Goal: Task Accomplishment & Management: Use online tool/utility

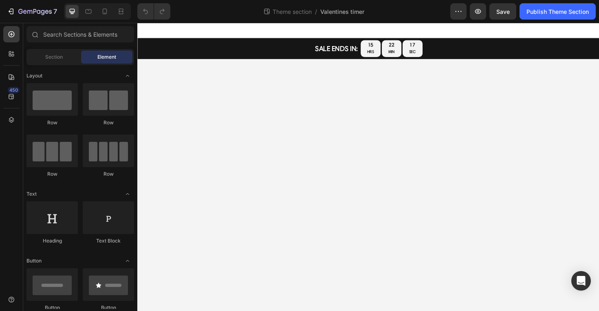
click at [282, 49] on div "SALE ENDS IN: Text Block sale ends in: Text Block 15 HRS 22 MIN 17 SEC Countdow…" at bounding box center [381, 50] width 489 height 22
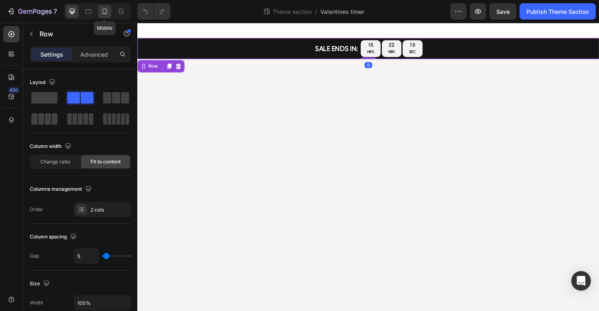
click at [106, 13] on icon at bounding box center [105, 12] width 4 height 6
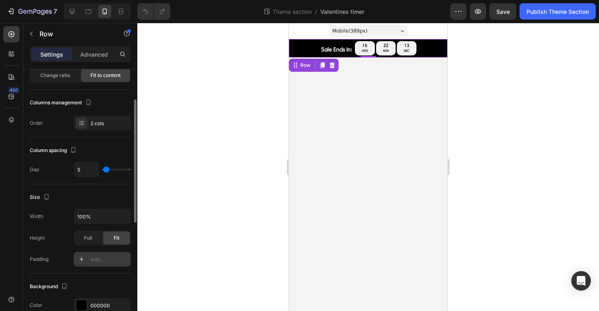
scroll to position [239, 0]
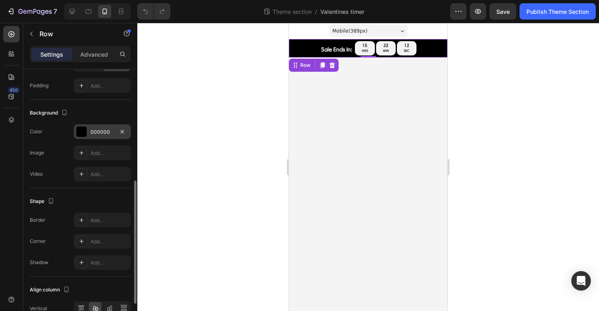
click at [81, 130] on div at bounding box center [81, 131] width 11 height 11
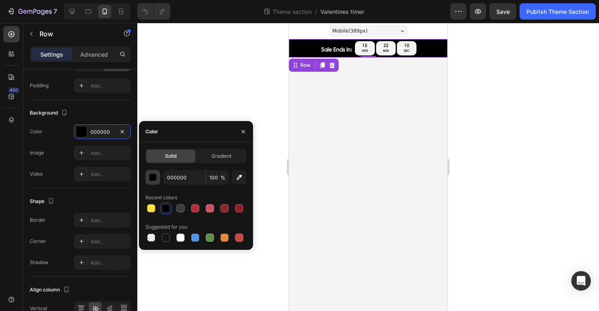
click at [157, 178] on button "button" at bounding box center [153, 177] width 15 height 15
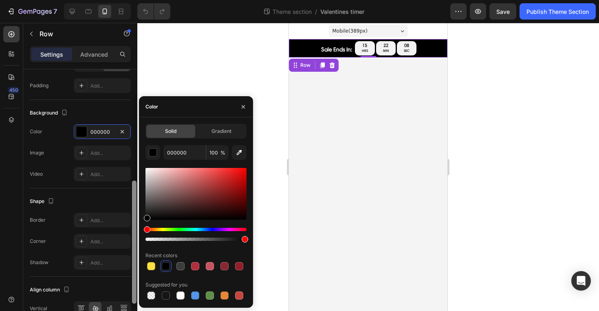
drag, startPoint x: 147, startPoint y: 216, endPoint x: 137, endPoint y: 236, distance: 22.3
click at [137, 236] on div "450 Sections(18) Elements(81) Section Element Hero Section Product Detail Brand…" at bounding box center [68, 167] width 137 height 288
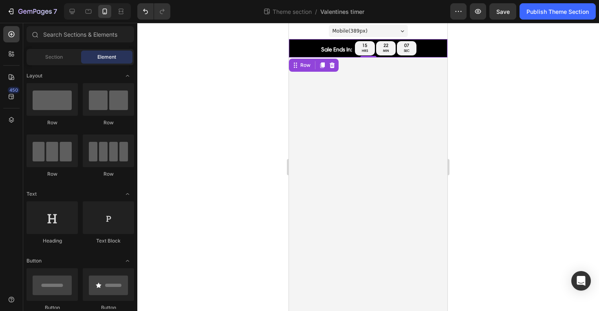
click at [311, 191] on body "Mobile ( 389 px) iPhone 13 Mini iPhone 13 Pro iPhone 11 Pro Max iPhone 15 Pro M…" at bounding box center [368, 167] width 159 height 288
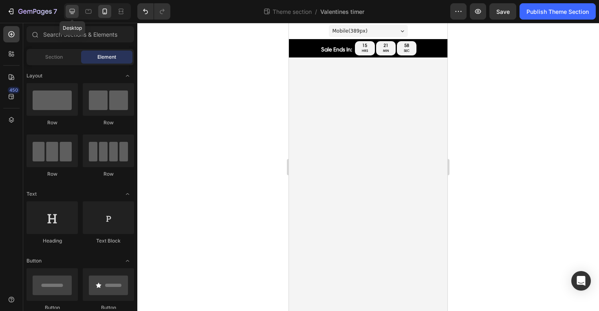
click at [68, 13] on icon at bounding box center [72, 11] width 8 height 8
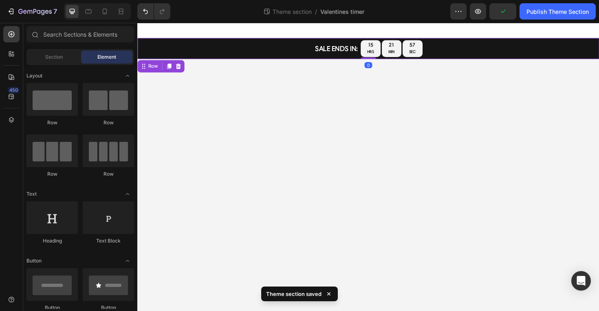
click at [202, 54] on div "SALE ENDS IN: Text Block sale ends in: Text Block 15 HRS 21 MIN 57 SEC Countdow…" at bounding box center [381, 50] width 489 height 22
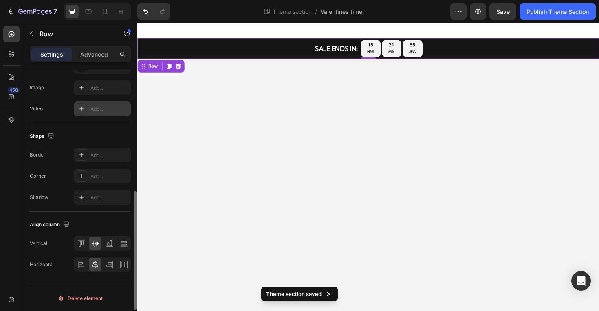
scroll to position [252, 0]
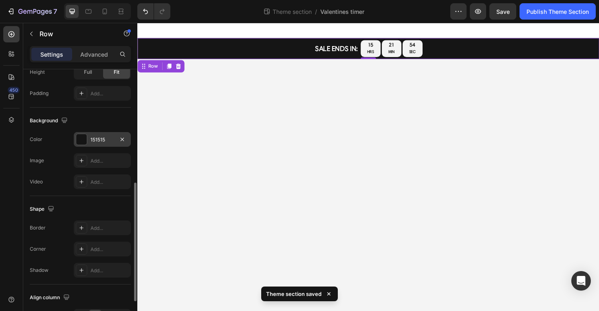
click at [84, 144] on div at bounding box center [81, 139] width 11 height 11
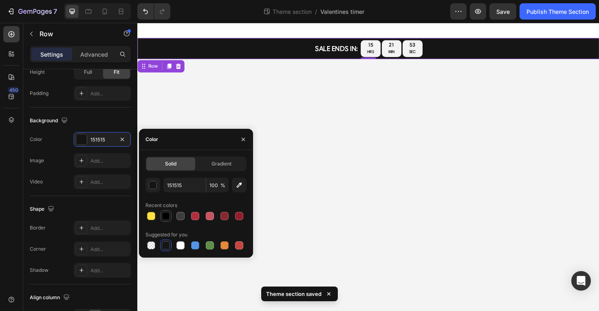
click at [162, 213] on div at bounding box center [166, 216] width 8 height 8
type input "000000"
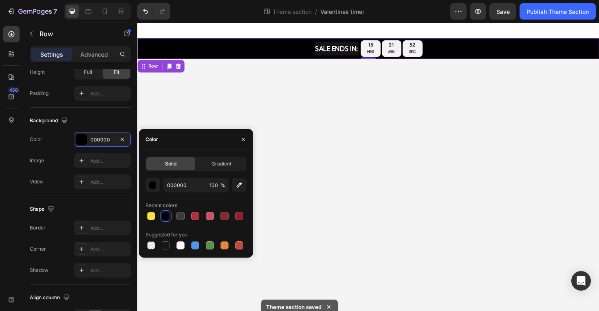
click at [385, 206] on body "SALE ENDS IN: Text Block sale ends in: Text Block 15 HRS 21 MIN 52 SEC Countdow…" at bounding box center [381, 175] width 489 height 305
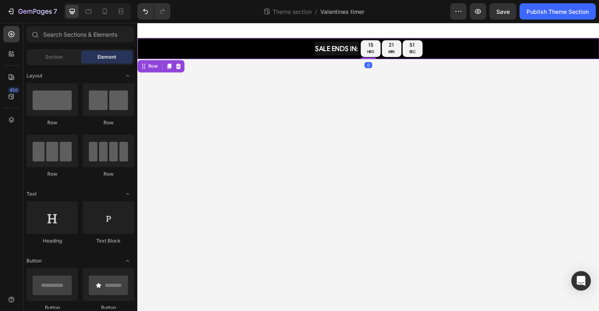
click at [216, 50] on div "SALE ENDS IN: Text Block sale ends in: Text Block 15 HRS 21 MIN 51 SEC Countdow…" at bounding box center [381, 50] width 489 height 22
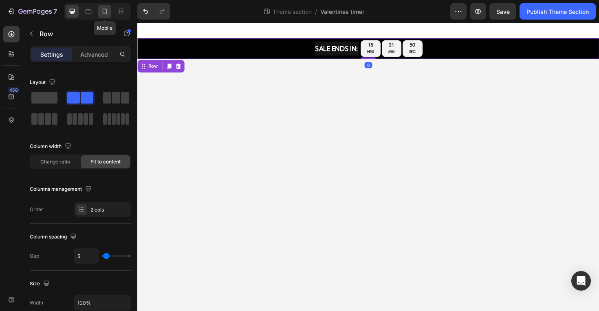
click at [101, 6] on div at bounding box center [104, 11] width 13 height 13
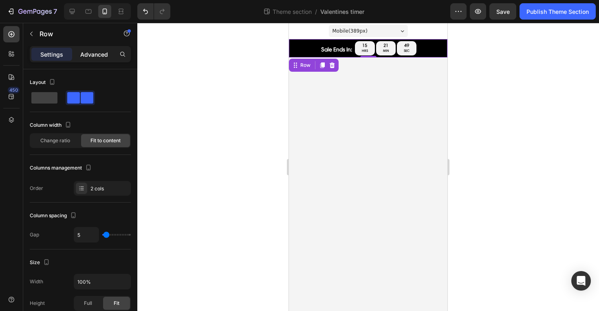
click at [113, 54] on div "Advanced" at bounding box center [94, 54] width 41 height 13
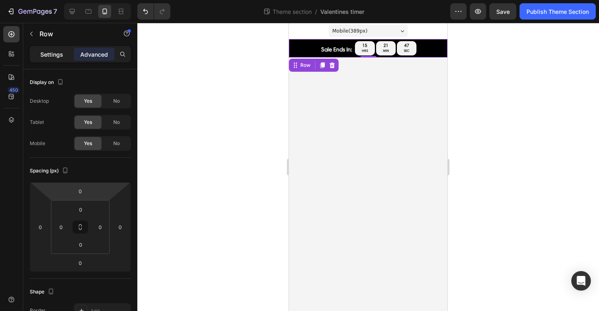
click at [37, 57] on div "Settings" at bounding box center [51, 54] width 41 height 13
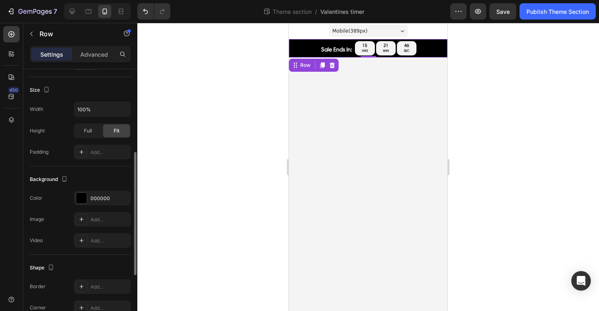
scroll to position [243, 0]
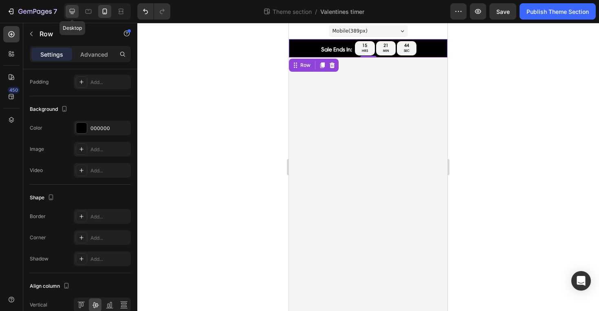
click at [67, 9] on div at bounding box center [72, 11] width 13 height 13
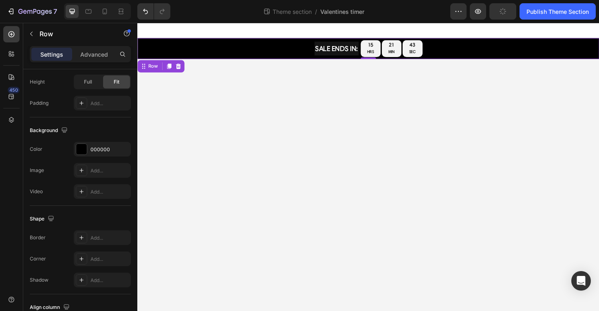
click at [244, 125] on body "SALE ENDS IN: Text Block sale ends in: Text Block 15 HRS 21 MIN 43 SEC Countdow…" at bounding box center [381, 175] width 489 height 305
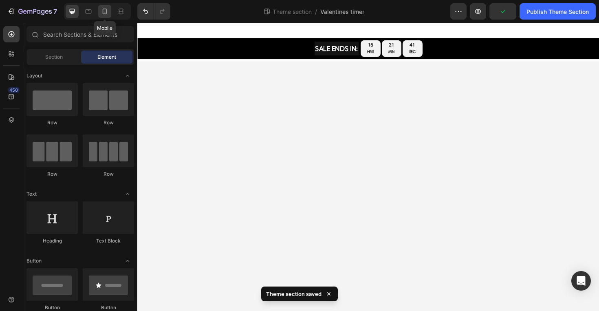
click at [102, 13] on icon at bounding box center [105, 11] width 8 height 8
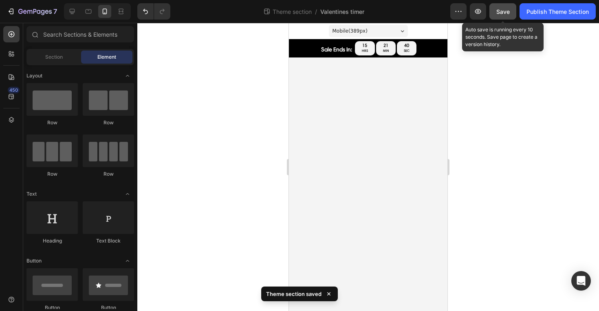
click at [504, 15] on span "Save" at bounding box center [503, 11] width 13 height 7
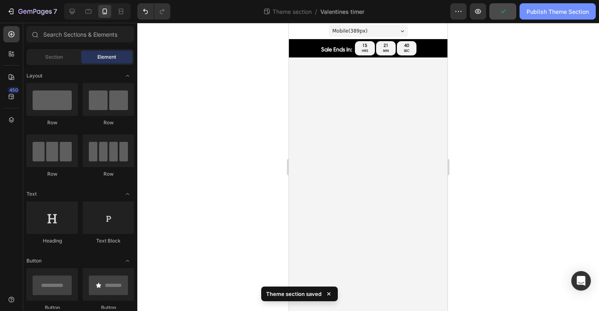
click at [530, 16] on button "Publish Theme Section" at bounding box center [558, 11] width 76 height 16
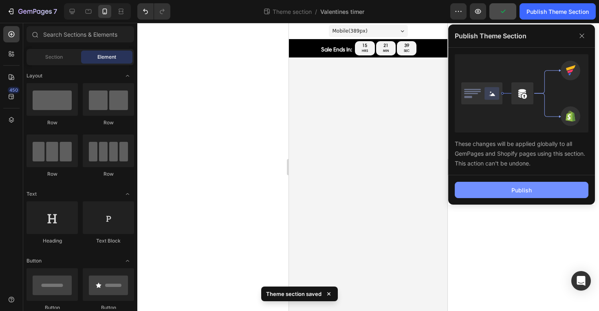
click at [467, 195] on button "Publish" at bounding box center [522, 190] width 134 height 16
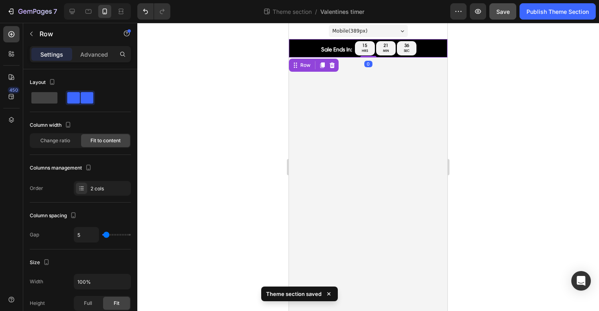
click at [314, 54] on div "SALE ENDS IN: Text Block sale ends in: Text Block 15 HRS 21 MIN 36 SEC Countdow…" at bounding box center [368, 48] width 159 height 18
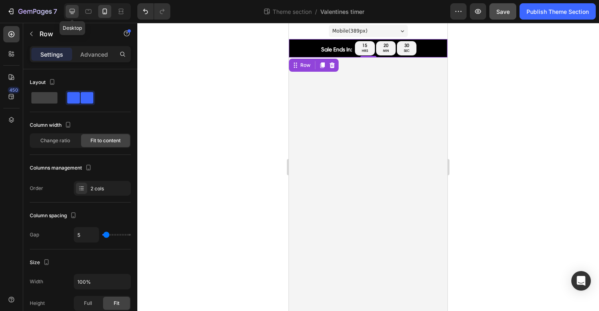
click at [69, 13] on icon at bounding box center [72, 11] width 8 height 8
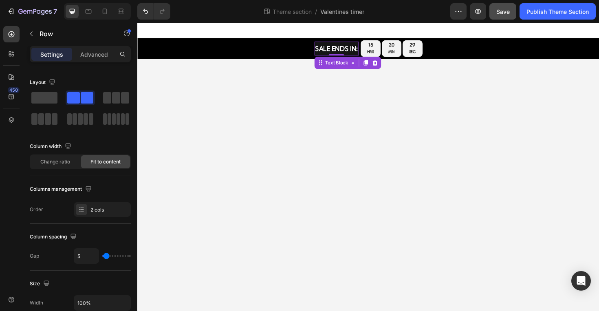
click at [351, 50] on p "SALE ENDS IN:" at bounding box center [348, 50] width 45 height 13
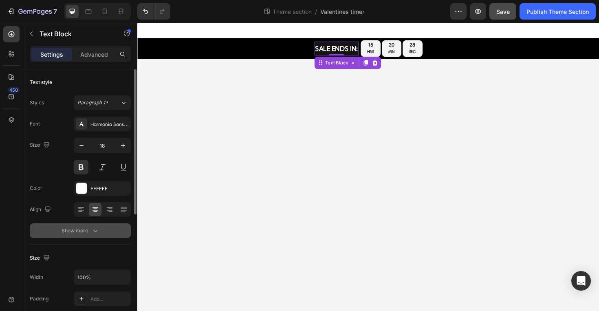
scroll to position [12, 0]
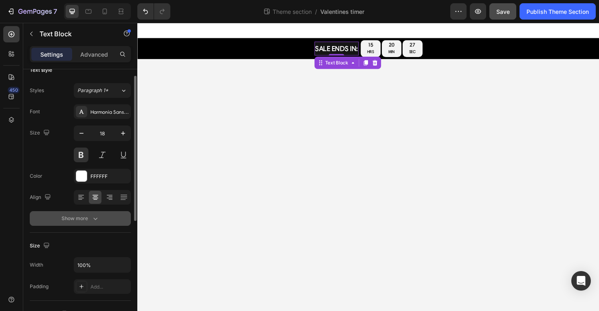
click at [93, 211] on button "Show more" at bounding box center [80, 218] width 101 height 15
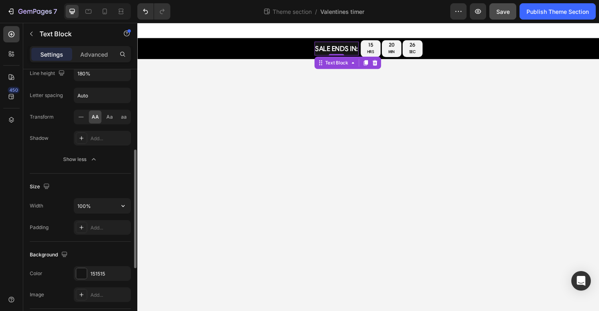
scroll to position [263, 0]
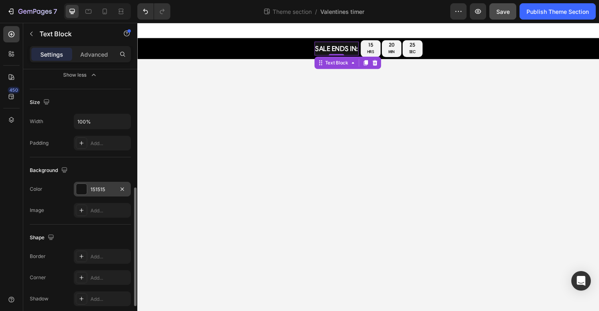
click at [78, 187] on div at bounding box center [81, 189] width 11 height 11
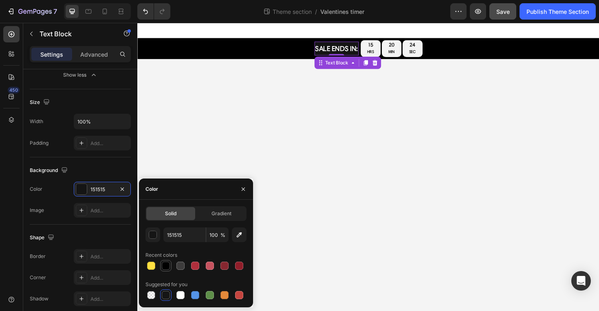
click at [166, 267] on div at bounding box center [166, 266] width 8 height 8
type input "000000"
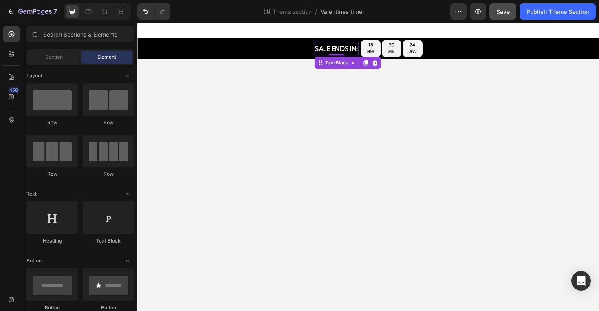
click at [250, 146] on body "SALE ENDS IN: Text Block 0 sale ends in: Text Block 15 HRS 20 MIN 24 SEC Countd…" at bounding box center [381, 175] width 489 height 305
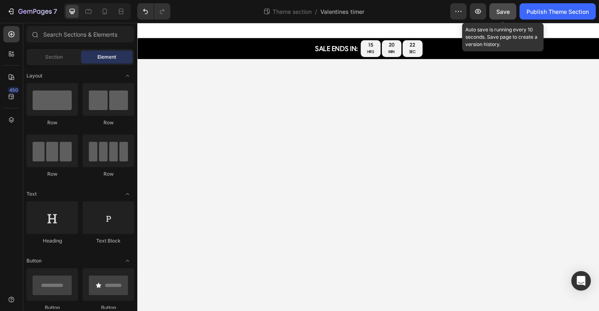
click at [501, 10] on span "Save" at bounding box center [503, 11] width 13 height 7
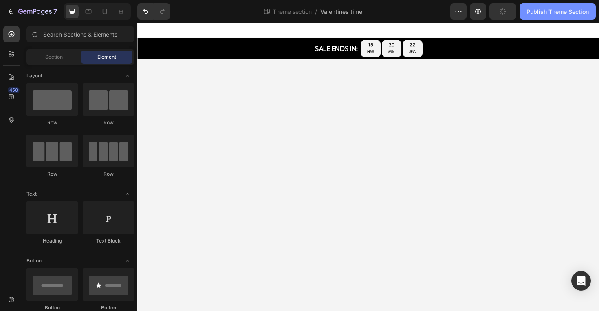
click at [547, 11] on div "Publish Theme Section" at bounding box center [558, 11] width 62 height 9
click at [548, 15] on div "Publish Theme Section" at bounding box center [558, 11] width 62 height 9
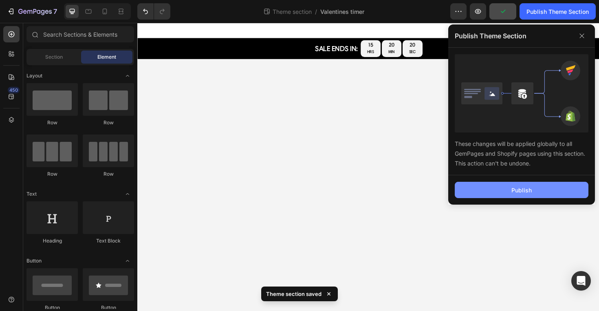
click at [519, 190] on div "Publish" at bounding box center [522, 190] width 20 height 9
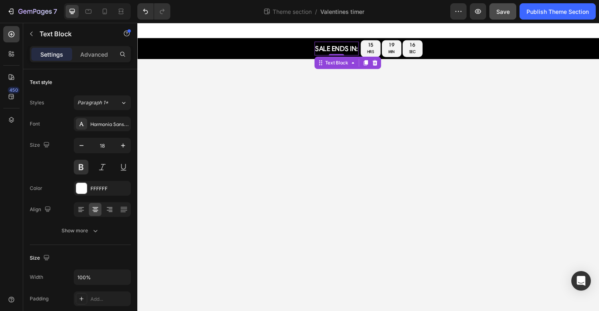
click at [342, 49] on p "SALE ENDS IN:" at bounding box center [348, 50] width 45 height 13
click at [338, 52] on p "SALE ENDS IN:" at bounding box center [348, 50] width 45 height 13
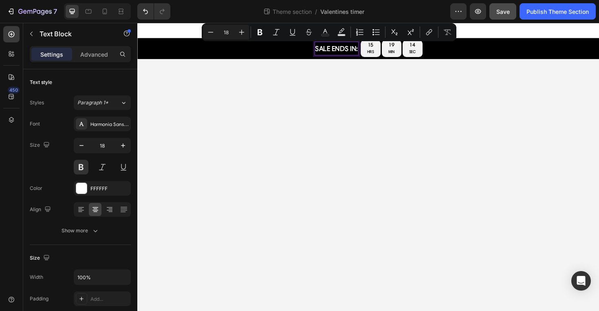
click at [367, 49] on p "SALE ENDS IN:" at bounding box center [348, 50] width 45 height 13
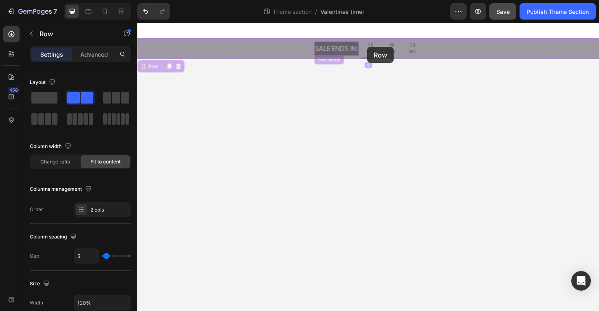
drag, startPoint x: 372, startPoint y: 50, endPoint x: 381, endPoint y: 49, distance: 9.1
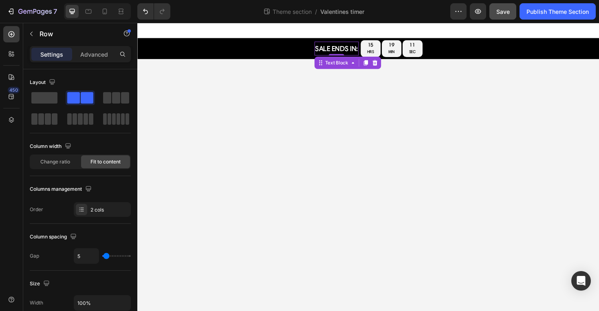
click at [362, 52] on p "SALE ENDS IN:" at bounding box center [348, 50] width 45 height 13
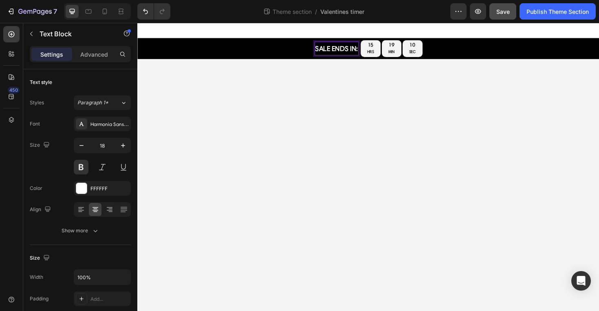
click at [371, 51] on div "SALE ENDS IN:" at bounding box center [348, 50] width 47 height 15
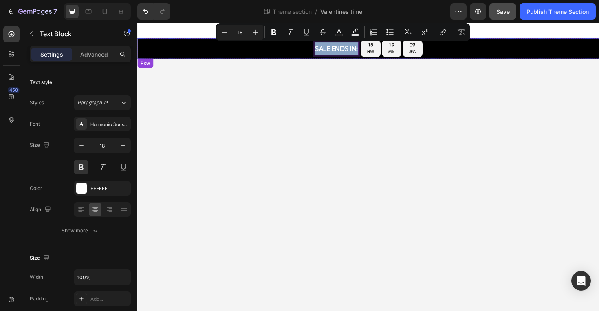
drag, startPoint x: 369, startPoint y: 52, endPoint x: 313, endPoint y: 49, distance: 56.4
click at [313, 49] on div "SALE ENDS IN: Text Block 0 sale ends in: Text Block 15 HRS 19 MIN 09 SEC Countd…" at bounding box center [381, 50] width 489 height 22
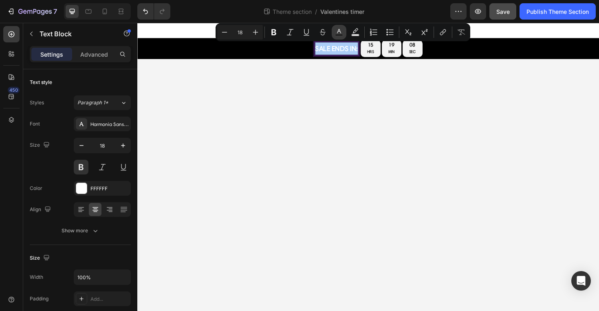
click at [333, 32] on button "Text Color" at bounding box center [339, 32] width 15 height 15
type input "FFFFFF"
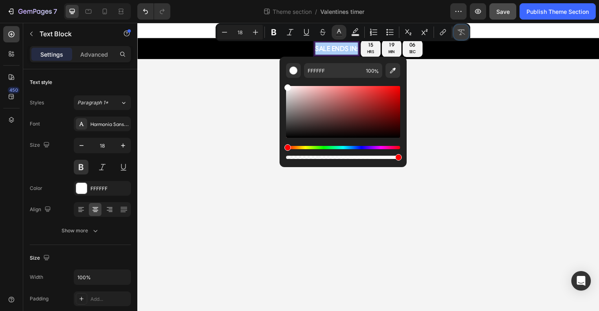
click at [461, 29] on icon "Editor contextual toolbar" at bounding box center [461, 32] width 8 height 8
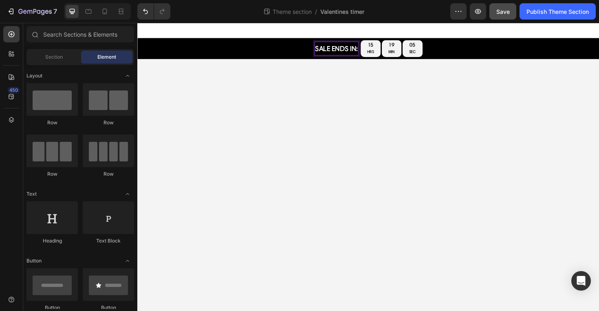
click at [467, 67] on body "SALE ENDS IN: Text Block 0 sale ends in: Text Block 15 HRS 19 MIN 05 SEC Countd…" at bounding box center [381, 175] width 489 height 305
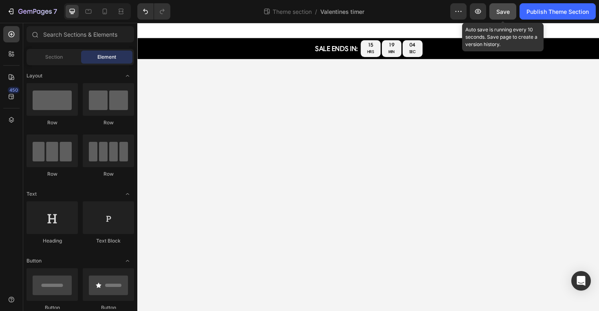
click at [509, 8] on span "Save" at bounding box center [503, 11] width 13 height 7
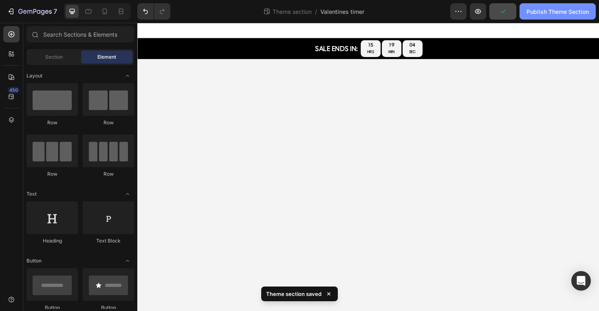
click at [527, 8] on div "Publish Theme Section" at bounding box center [558, 11] width 62 height 9
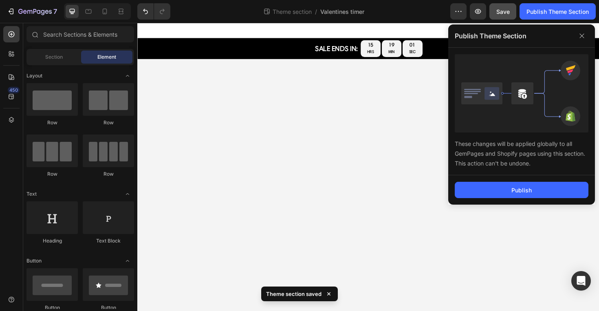
click at [333, 56] on p "SALE ENDS IN:" at bounding box center [348, 50] width 45 height 13
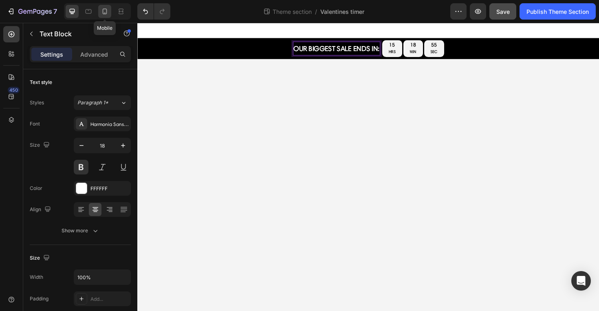
click at [101, 6] on div at bounding box center [104, 11] width 13 height 13
type input "13"
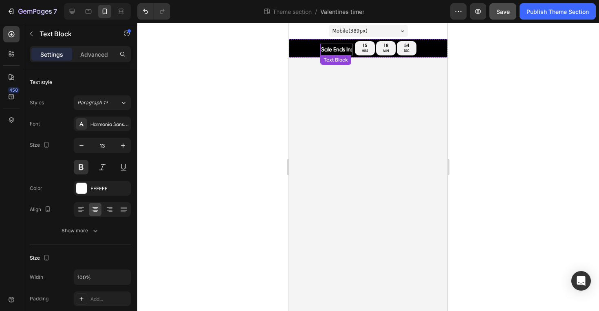
click at [330, 49] on p "sale ends in:" at bounding box center [336, 49] width 31 height 10
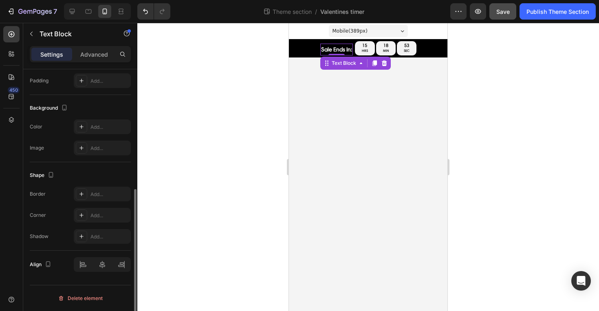
click at [321, 50] on p "sale ends in:" at bounding box center [336, 49] width 31 height 10
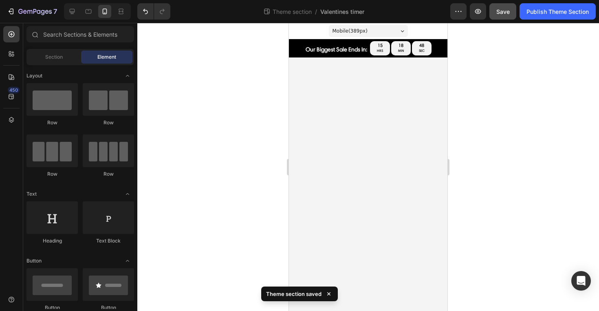
click at [392, 132] on body "Mobile ( 389 px) iPhone 13 Mini iPhone 13 Pro iPhone 11 Pro Max iPhone 15 Pro M…" at bounding box center [368, 167] width 159 height 288
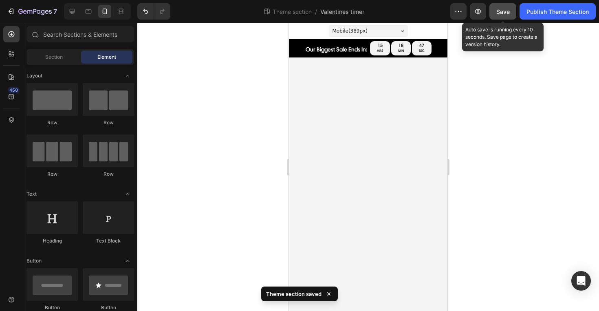
click at [513, 9] on button "Save" at bounding box center [503, 11] width 27 height 16
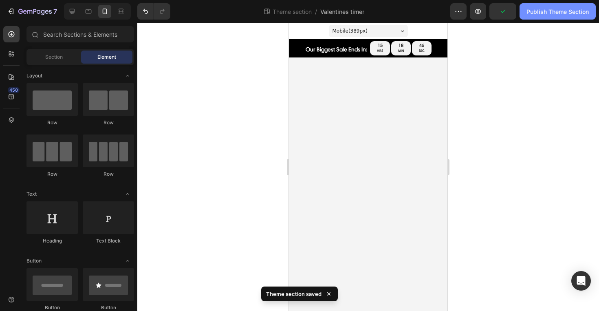
click at [550, 16] on button "Publish Theme Section" at bounding box center [558, 11] width 76 height 16
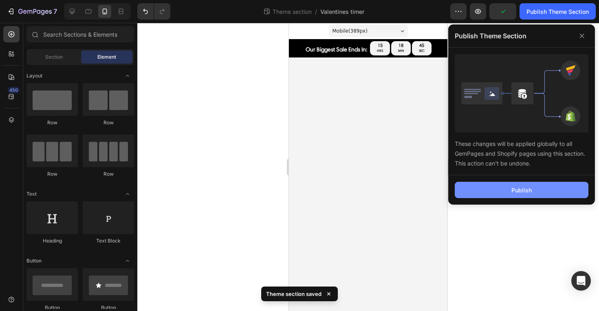
click at [482, 185] on button "Publish" at bounding box center [522, 190] width 134 height 16
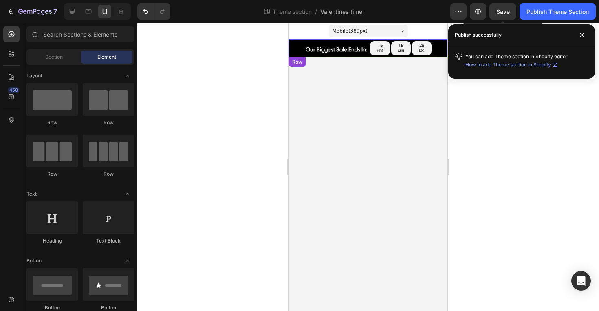
click at [498, 7] on div "Save" at bounding box center [503, 11] width 13 height 9
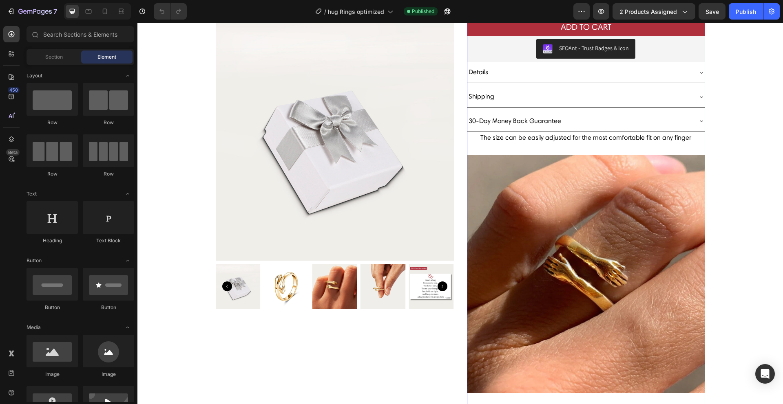
click at [503, 139] on span "The size can be easily adjusted for the most comfortable fit on any finger" at bounding box center [586, 264] width 238 height 260
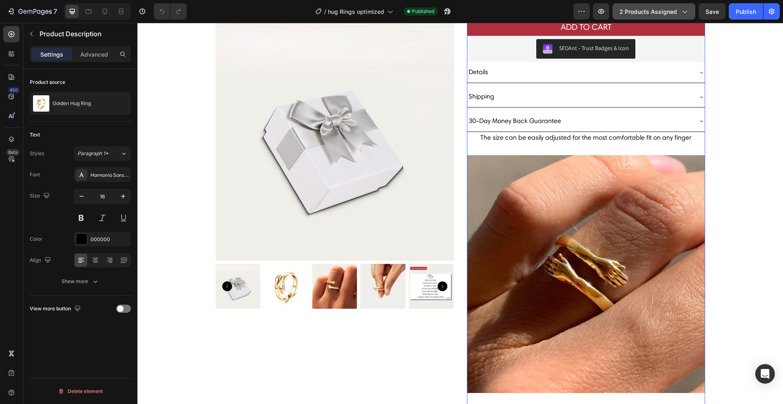
click at [617, 8] on button "2 products assigned" at bounding box center [653, 11] width 83 height 16
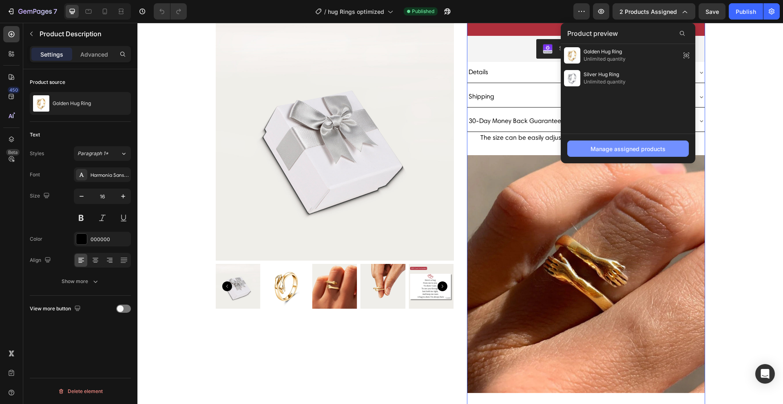
click at [606, 151] on div "Manage assigned products" at bounding box center [627, 149] width 75 height 9
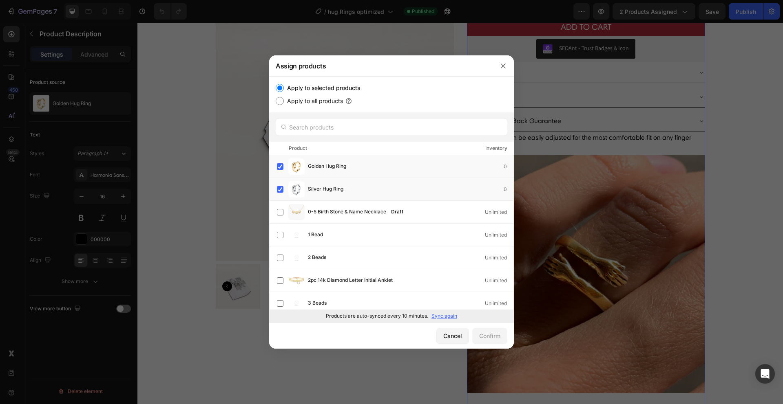
click at [442, 315] on p "Sync again" at bounding box center [444, 316] width 26 height 7
click at [585, 81] on div at bounding box center [391, 202] width 783 height 404
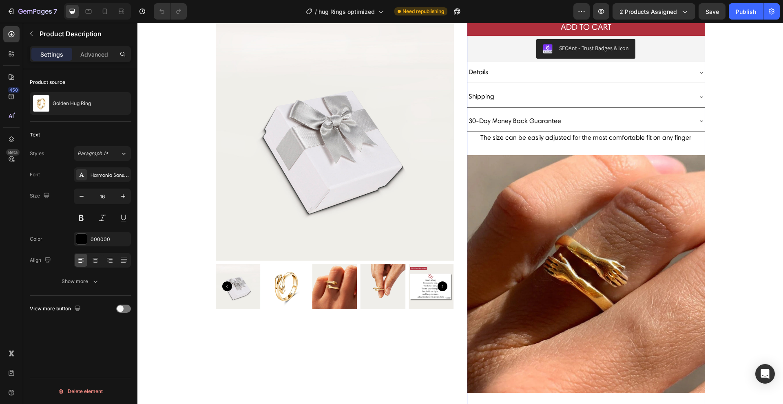
click at [557, 140] on span "The size can be easily adjusted for the most comfortable fit on any finger" at bounding box center [586, 264] width 238 height 260
click at [623, 7] on span "2 products assigned" at bounding box center [647, 11] width 57 height 9
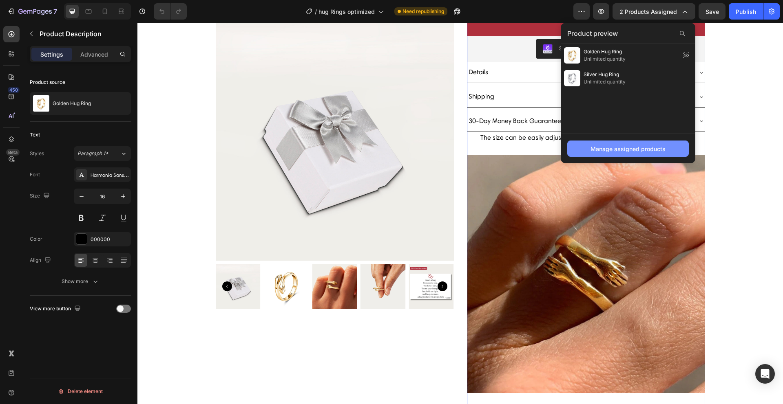
click at [600, 147] on div "Manage assigned products" at bounding box center [627, 149] width 75 height 9
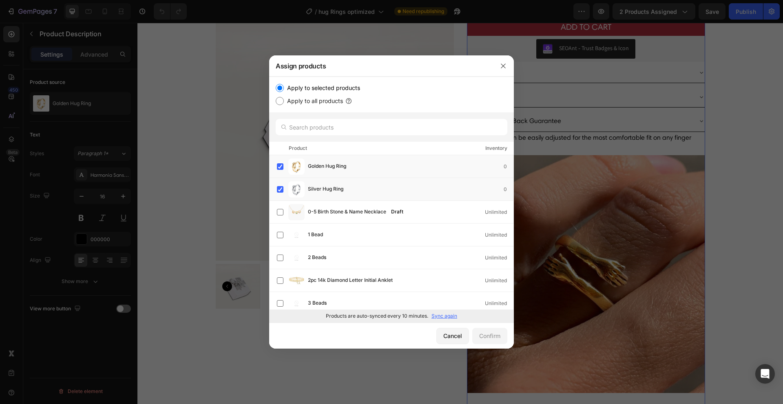
click at [454, 317] on p "Sync again" at bounding box center [444, 316] width 26 height 7
click at [711, 129] on div at bounding box center [391, 202] width 783 height 404
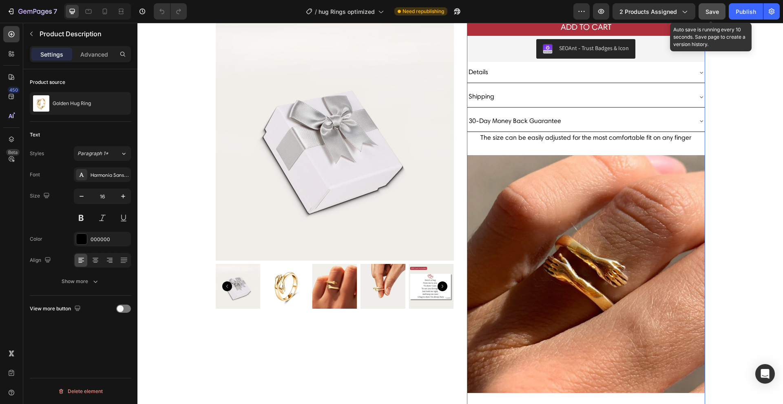
click at [712, 11] on span "Save" at bounding box center [711, 11] width 13 height 7
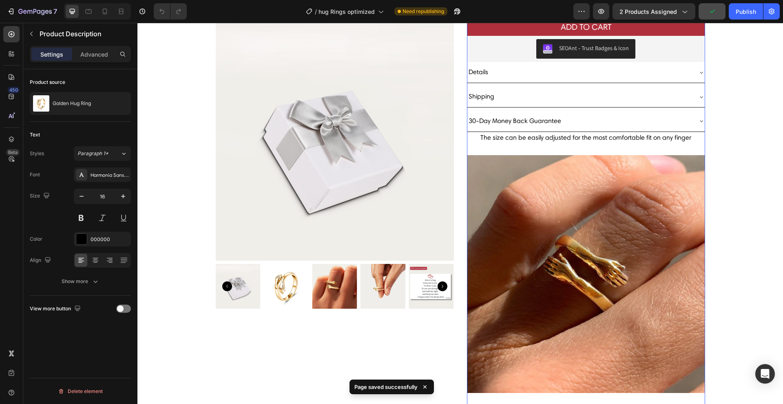
drag, startPoint x: 731, startPoint y: 10, endPoint x: 722, endPoint y: 15, distance: 10.4
click at [731, 10] on button "Publish" at bounding box center [746, 11] width 34 height 16
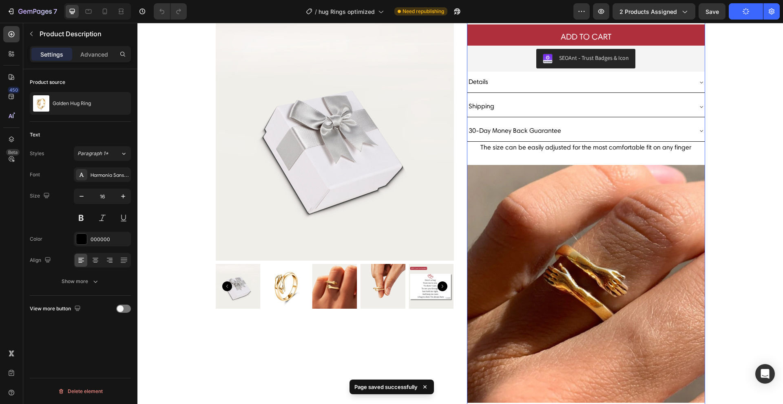
scroll to position [27, 0]
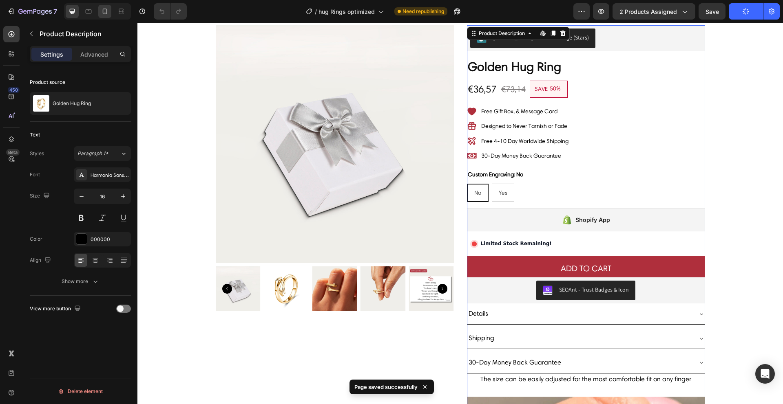
click at [98, 9] on div at bounding box center [104, 11] width 13 height 13
type input "15"
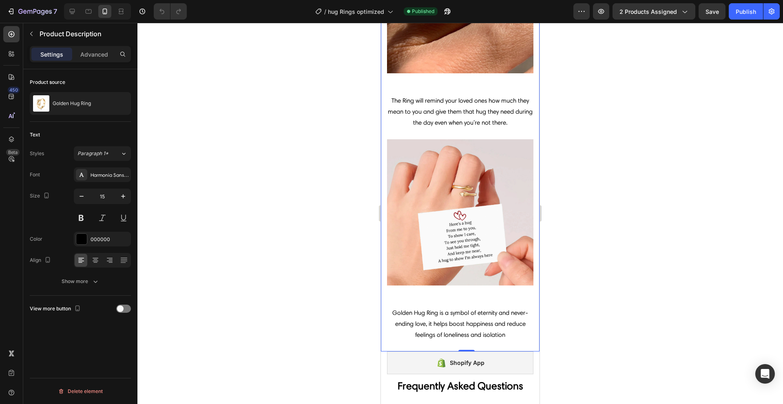
scroll to position [747, 0]
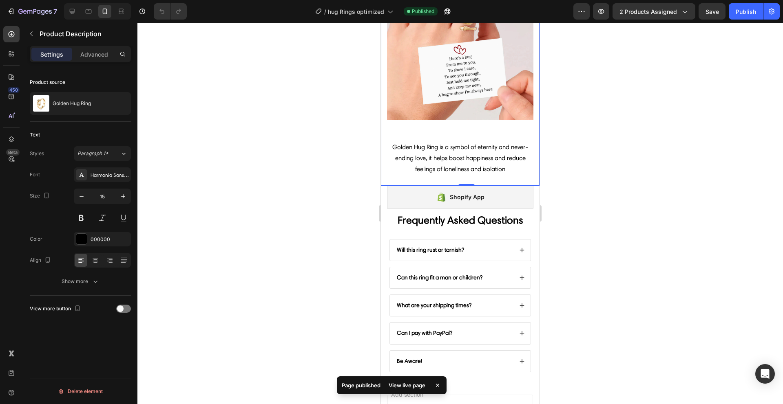
click at [453, 122] on div "The Ring will remind your loved ones how much they mean to you and give them th…" at bounding box center [460, 35] width 146 height 212
click at [40, 31] on p "Product Description" at bounding box center [84, 34] width 88 height 10
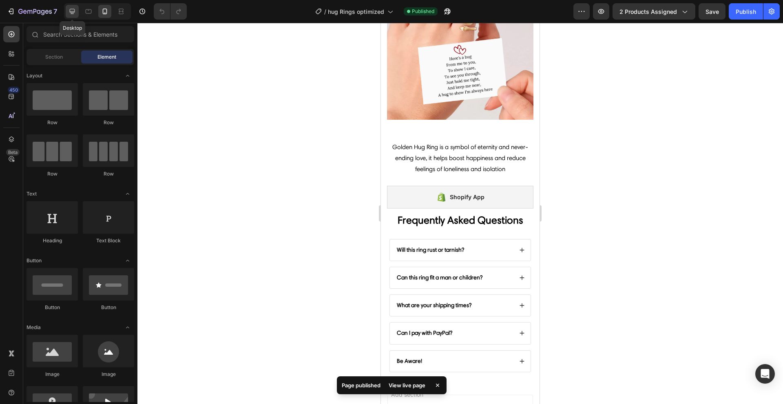
click at [77, 14] on div at bounding box center [72, 11] width 13 height 13
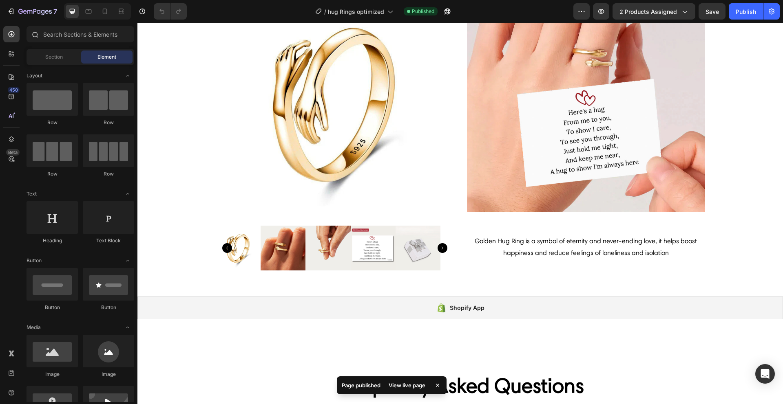
scroll to position [827, 0]
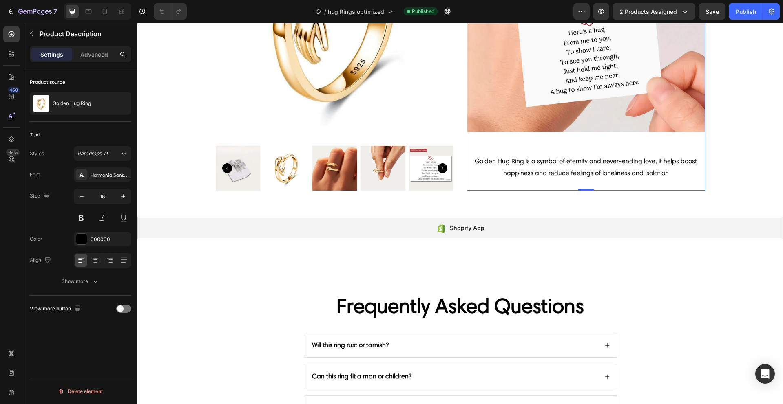
click at [518, 137] on div "The Ring will remind your loved ones how much they mean to you and give them th…" at bounding box center [586, 7] width 238 height 297
click at [86, 280] on div "Show more" at bounding box center [81, 282] width 38 height 8
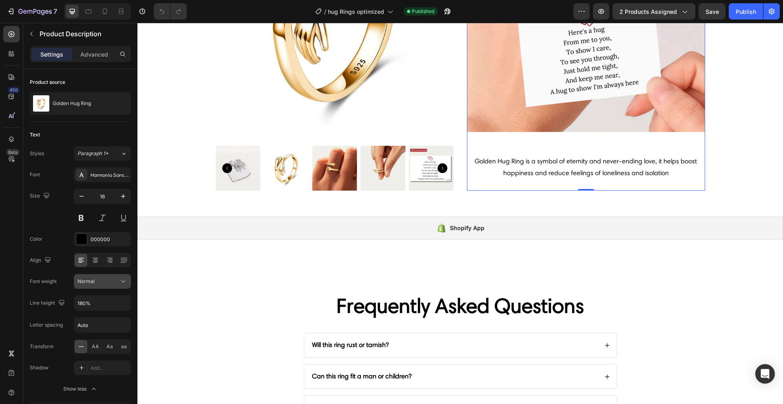
scroll to position [58, 0]
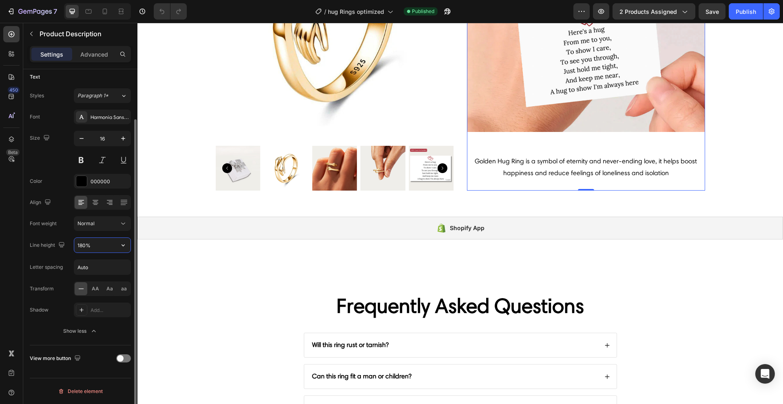
click at [94, 247] on input "180%" at bounding box center [102, 245] width 56 height 15
click at [128, 247] on button "button" at bounding box center [123, 245] width 15 height 15
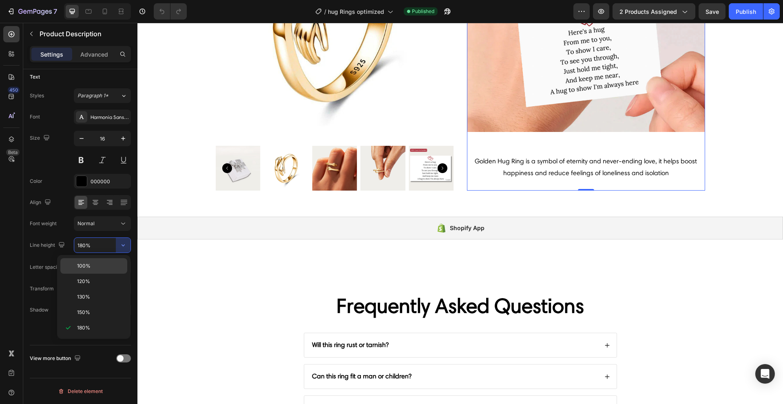
click at [103, 266] on p "100%" at bounding box center [100, 266] width 46 height 7
type input "100%"
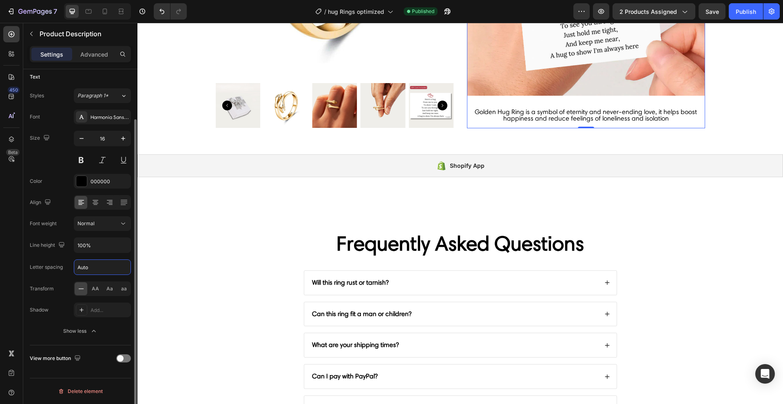
click at [103, 265] on input "Auto" at bounding box center [102, 267] width 56 height 15
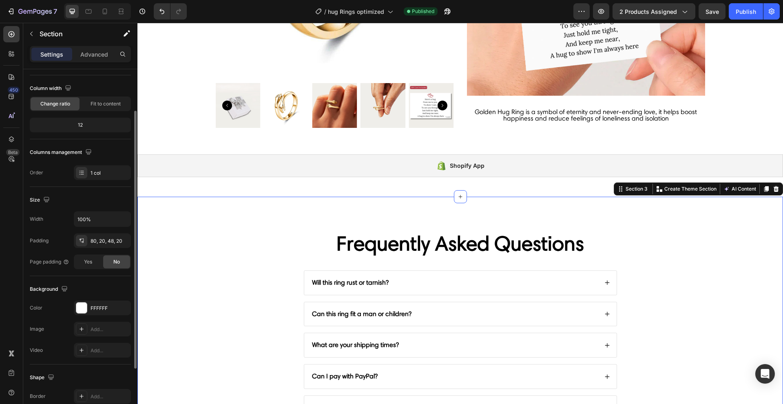
click at [149, 285] on div "Frequently Asked Questions Heading Will this ring rust or tarnish? Can this rin…" at bounding box center [460, 325] width 629 height 191
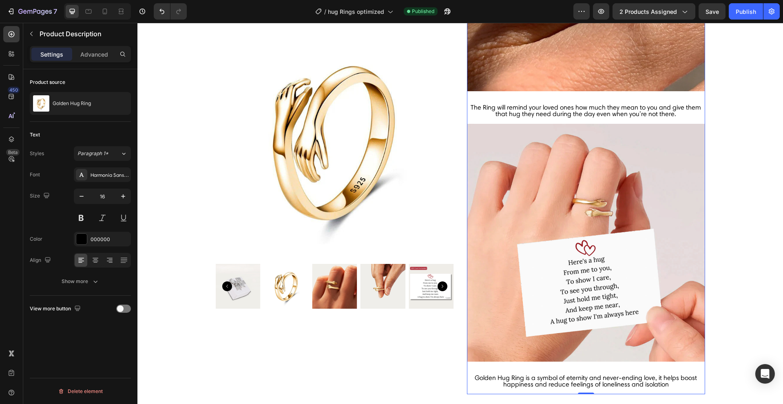
click at [583, 216] on img at bounding box center [586, 243] width 238 height 238
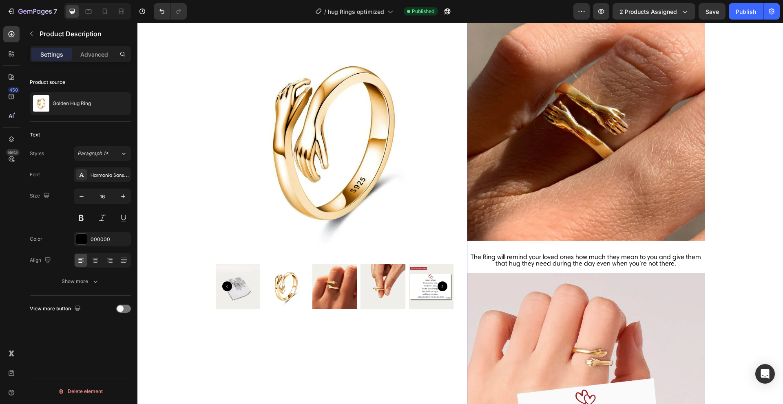
scroll to position [277, 0]
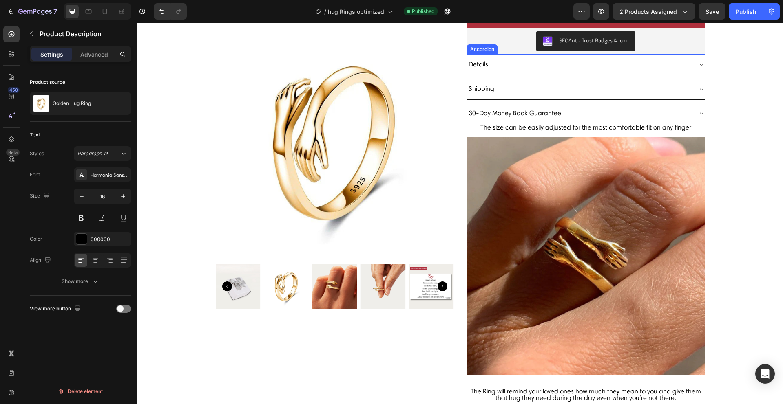
click at [550, 113] on p "30-Day Money Back Guarantee" at bounding box center [514, 114] width 93 height 12
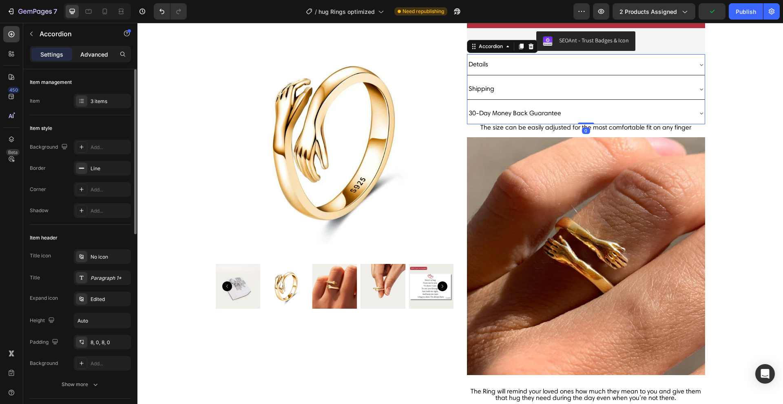
click at [97, 54] on p "Advanced" at bounding box center [94, 54] width 28 height 9
type input "100%"
type input "100"
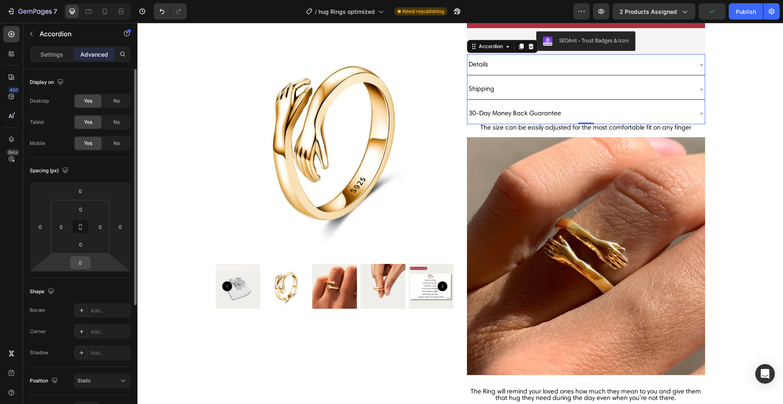
click at [79, 268] on input "0" at bounding box center [80, 263] width 16 height 12
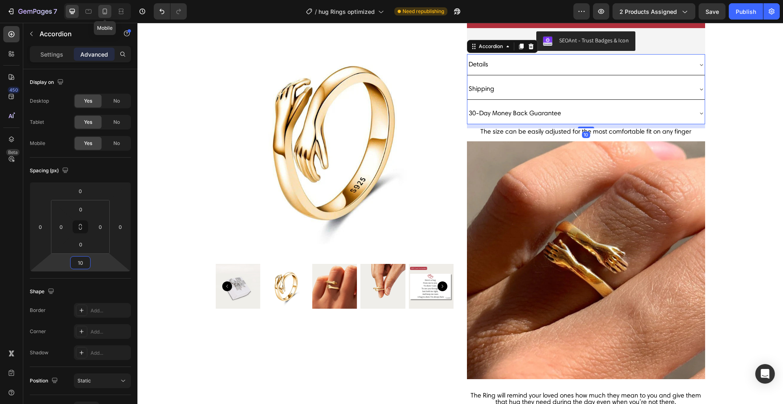
type input "10"
click at [102, 7] on icon at bounding box center [105, 11] width 8 height 8
type input "-3"
type input "15"
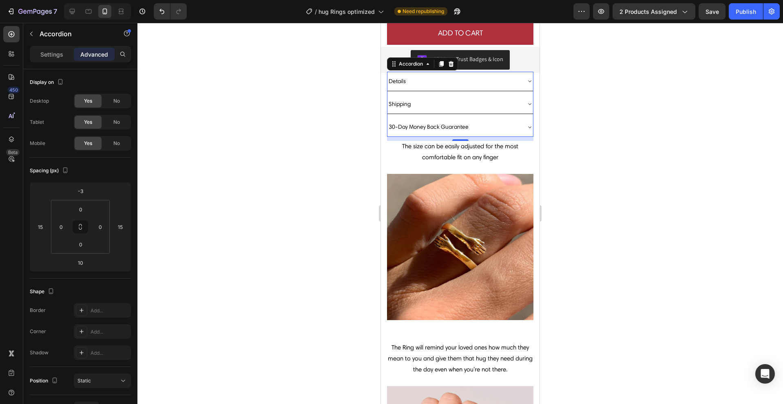
scroll to position [355, 0]
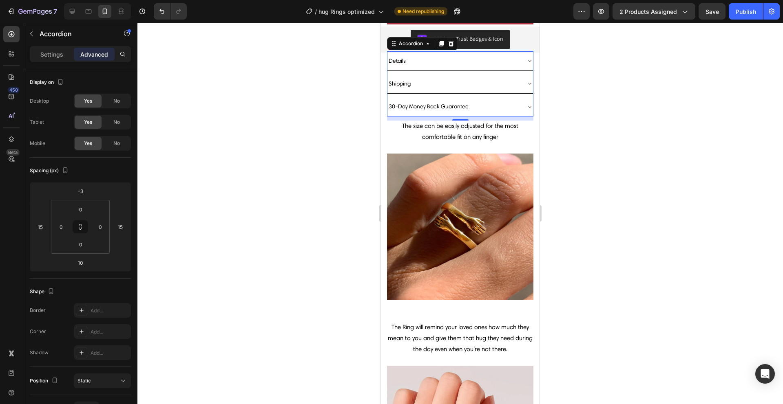
click at [233, 101] on div at bounding box center [459, 214] width 645 height 382
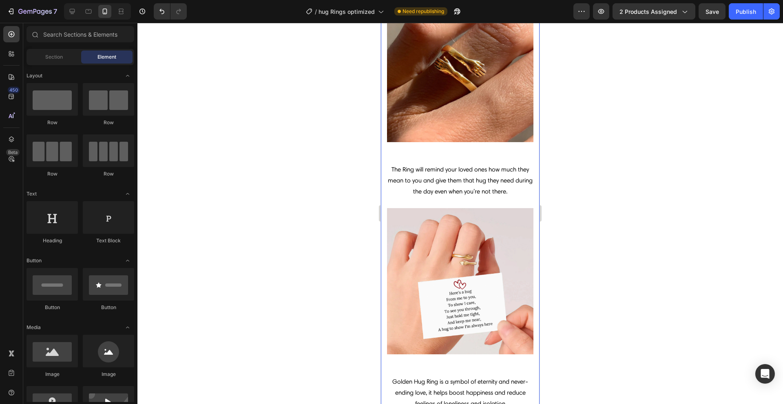
scroll to position [519, 0]
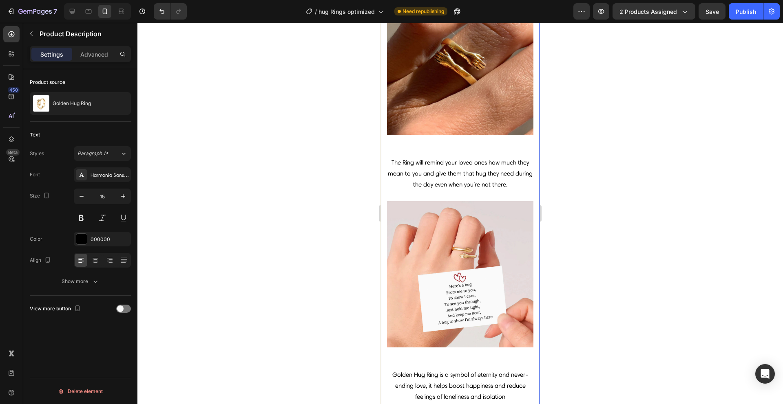
click at [457, 194] on div "The Ring will remind your loved ones how much they mean to you and give them th…" at bounding box center [460, 263] width 146 height 212
click at [445, 185] on div "The Ring will remind your loved ones how much they mean to you and give them th…" at bounding box center [460, 263] width 146 height 212
click at [80, 280] on div "Show more" at bounding box center [81, 282] width 38 height 8
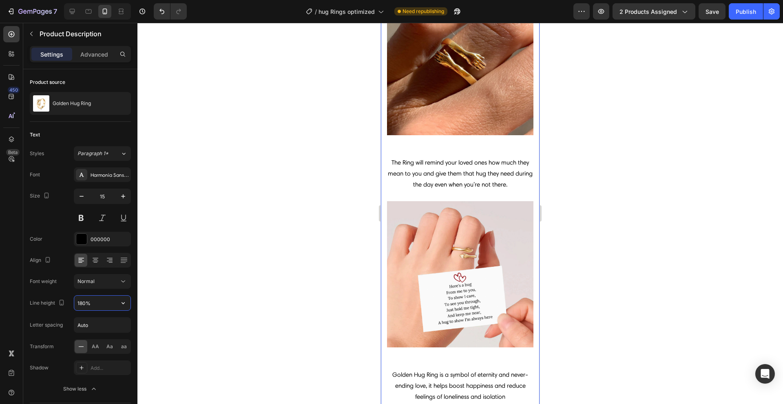
click at [100, 300] on input "180%" at bounding box center [102, 303] width 56 height 15
click at [126, 307] on icon "button" at bounding box center [123, 303] width 8 height 8
click at [116, 325] on p "100%" at bounding box center [100, 323] width 46 height 7
type input "100%"
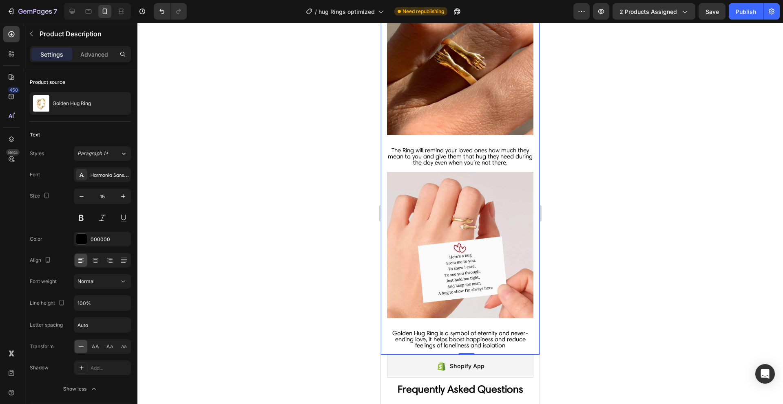
click at [344, 293] on div at bounding box center [459, 214] width 645 height 382
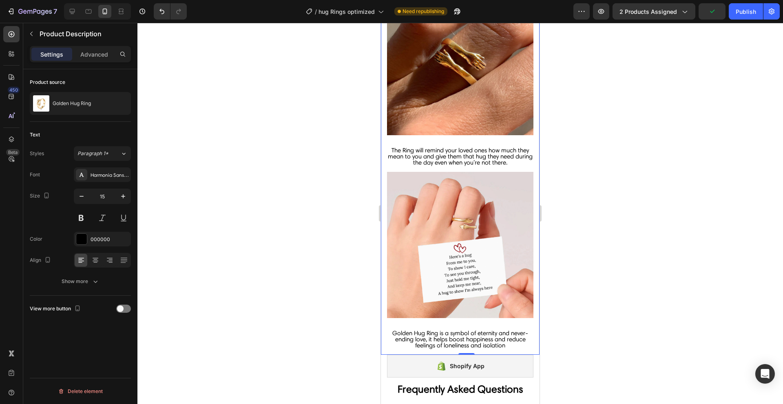
click at [476, 309] on div "The Ring will remind your loved ones how much they mean to you and give them th…" at bounding box center [460, 239] width 146 height 183
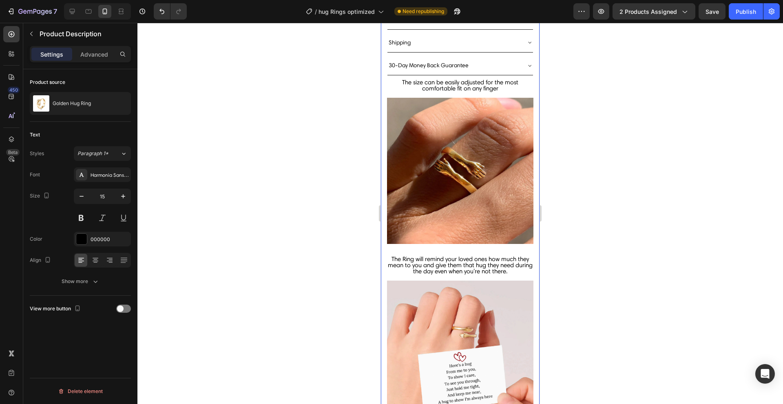
scroll to position [365, 0]
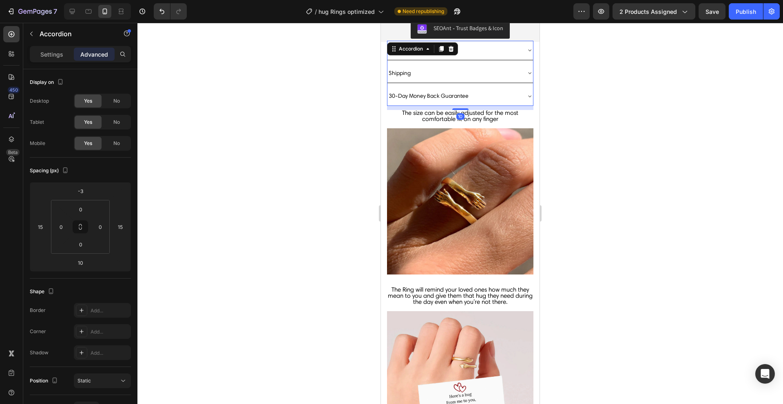
click at [473, 105] on div "30-Day Money Back Guarantee" at bounding box center [460, 95] width 146 height 19
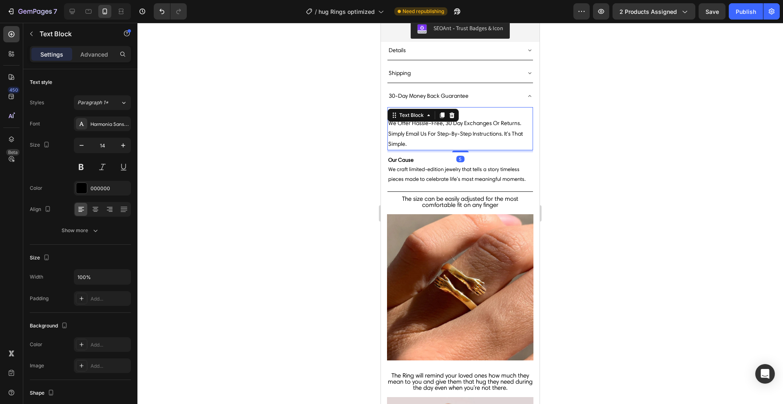
click at [475, 113] on p "30-day returns" at bounding box center [460, 113] width 144 height 10
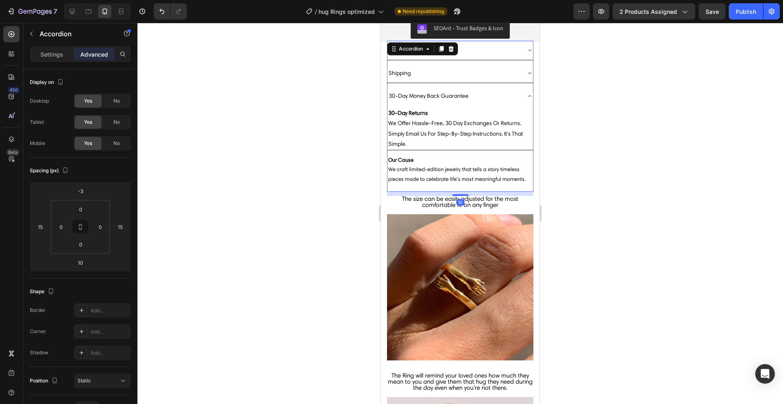
click at [485, 104] on div "30-Day Money Back Guarantee" at bounding box center [460, 95] width 146 height 19
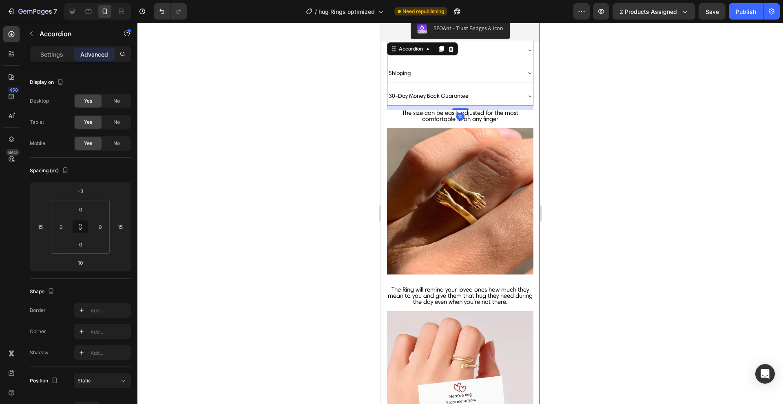
click at [389, 148] on img at bounding box center [460, 201] width 146 height 146
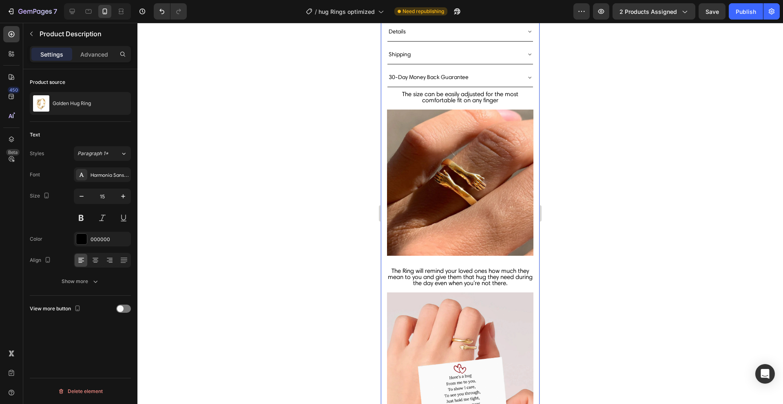
scroll to position [445, 0]
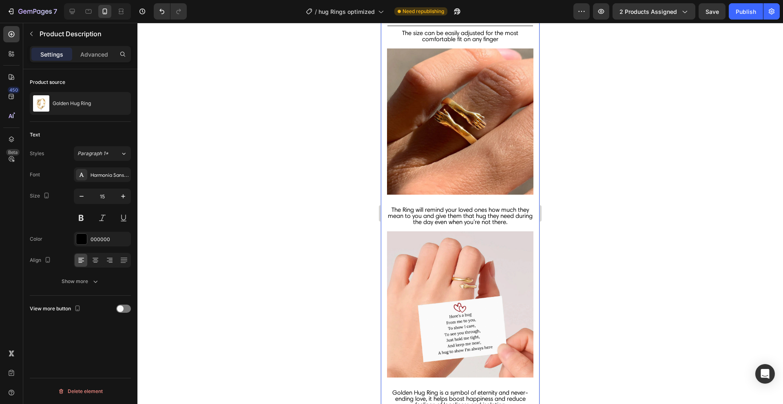
click at [470, 216] on span "The Ring will remind your loved ones how much they mean to you and give them th…" at bounding box center [460, 216] width 145 height 20
click at [119, 176] on div "Harmonia Sans W01 Regular" at bounding box center [110, 175] width 38 height 7
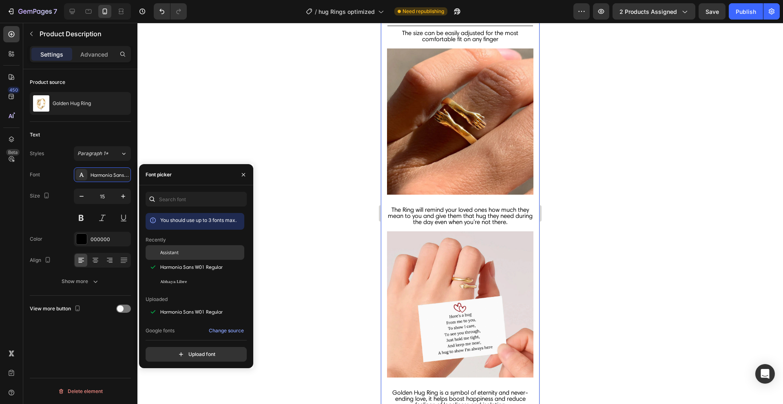
click at [166, 255] on span "Assistant" at bounding box center [169, 252] width 18 height 7
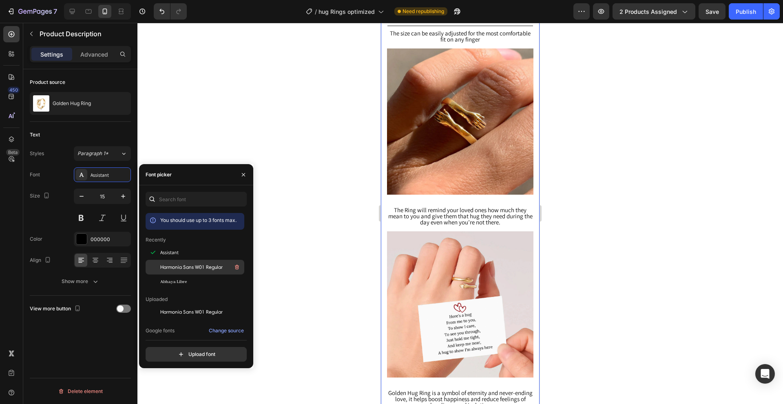
click at [203, 264] on span "Harmonia Sans W01 Regular" at bounding box center [191, 267] width 62 height 7
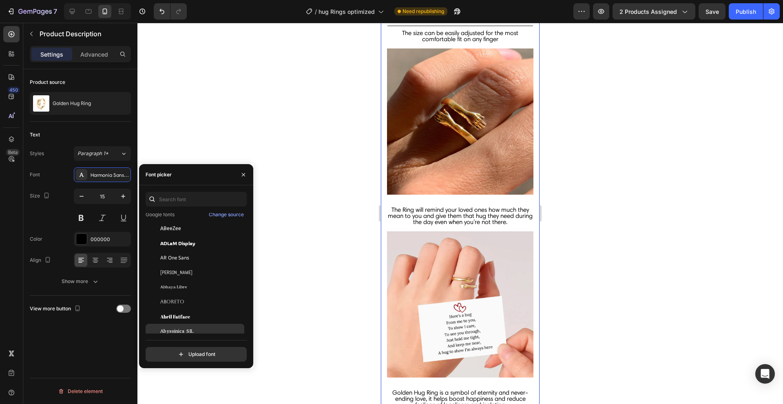
scroll to position [106, 0]
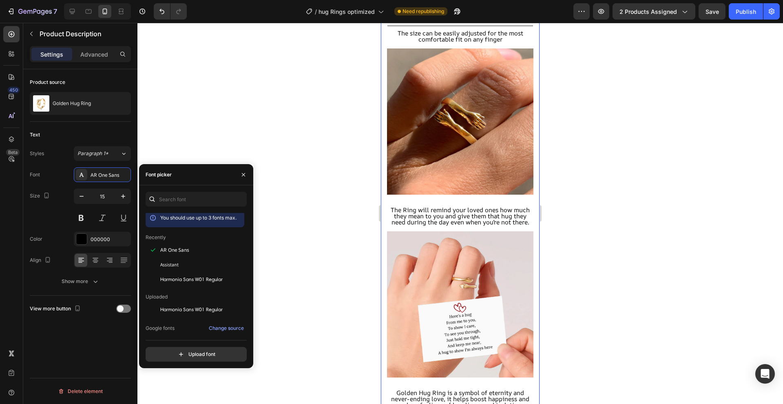
scroll to position [0, 0]
click at [188, 283] on span "Harmonia Sans W01 Regular" at bounding box center [191, 281] width 62 height 7
click at [370, 239] on div at bounding box center [459, 214] width 645 height 382
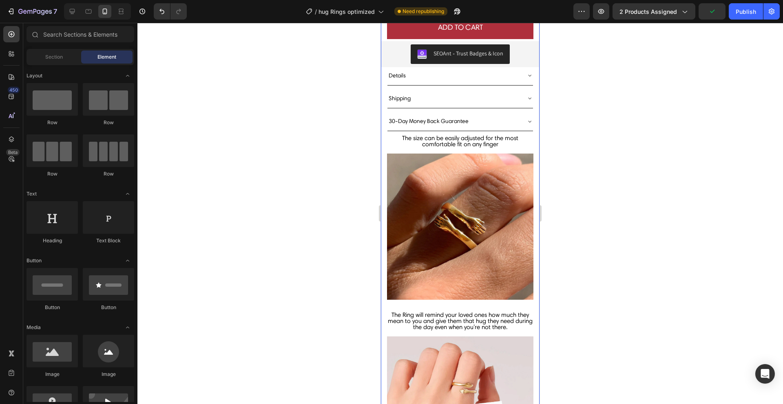
scroll to position [203, 0]
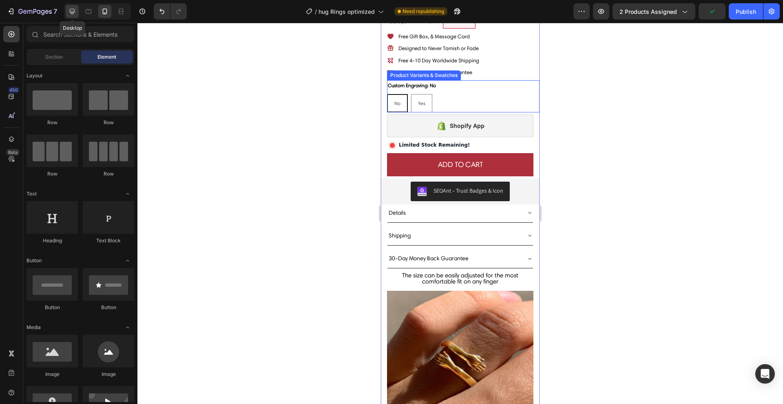
click at [68, 9] on icon at bounding box center [72, 11] width 8 height 8
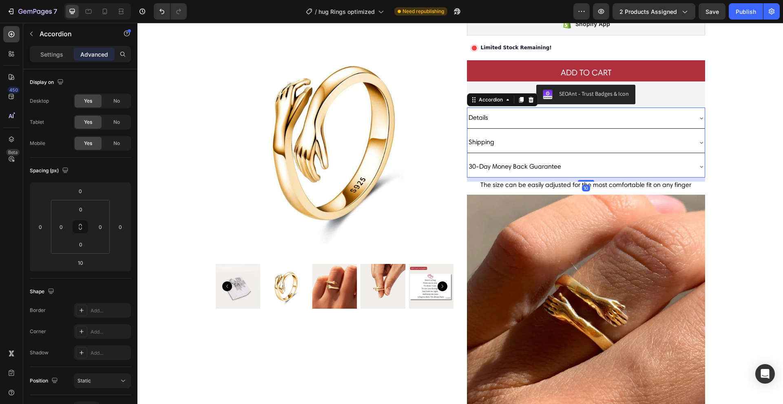
click at [593, 160] on div "30-Day Money Back Guarantee" at bounding box center [579, 167] width 224 height 14
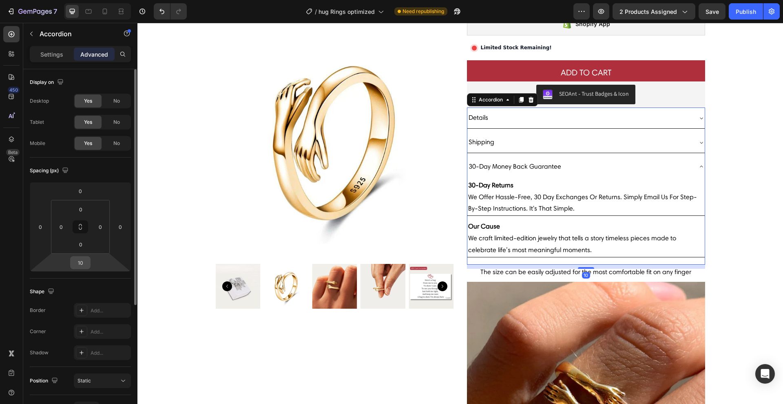
click at [82, 267] on input "10" at bounding box center [80, 263] width 16 height 12
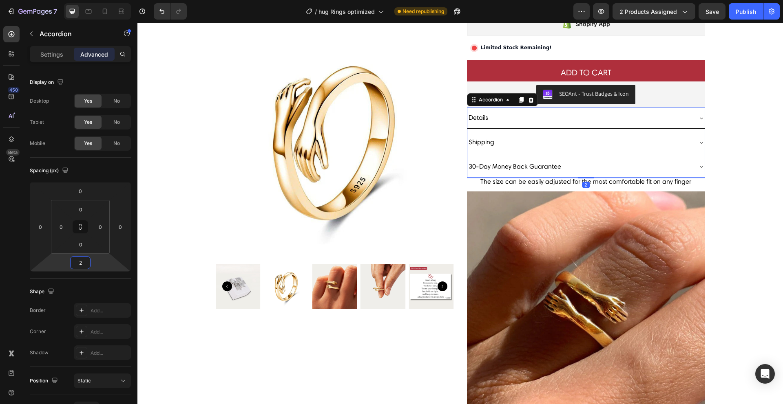
type input "20"
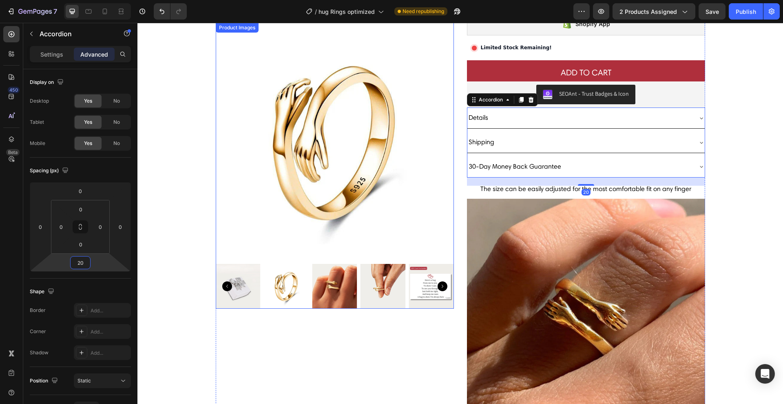
click at [344, 343] on div "Product Images" at bounding box center [335, 284] width 238 height 911
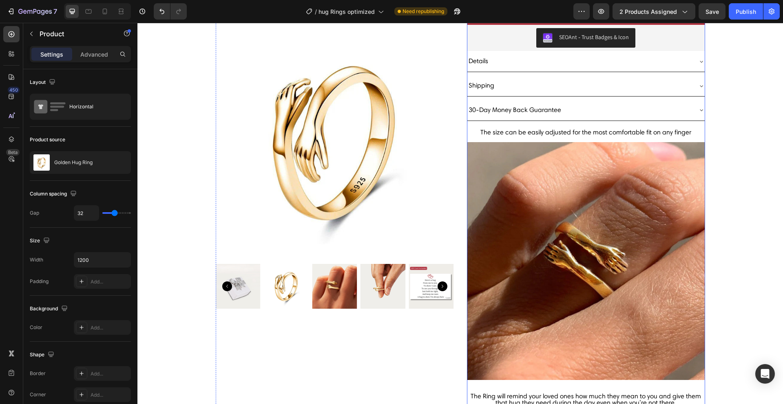
scroll to position [299, 0]
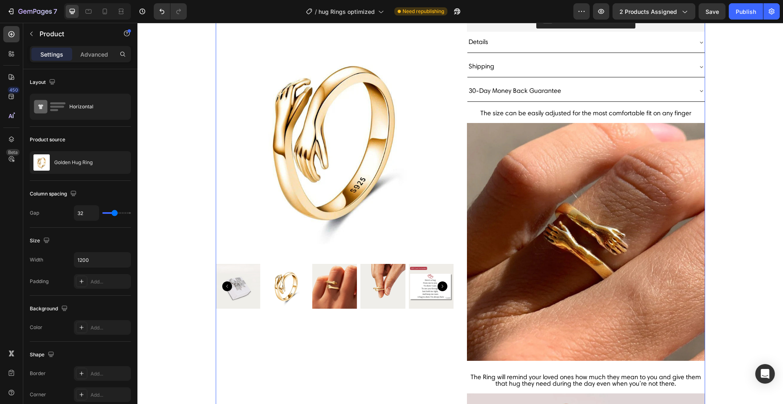
click at [715, 14] on span "Save" at bounding box center [711, 11] width 13 height 7
click at [748, 10] on div "Publish" at bounding box center [745, 11] width 20 height 9
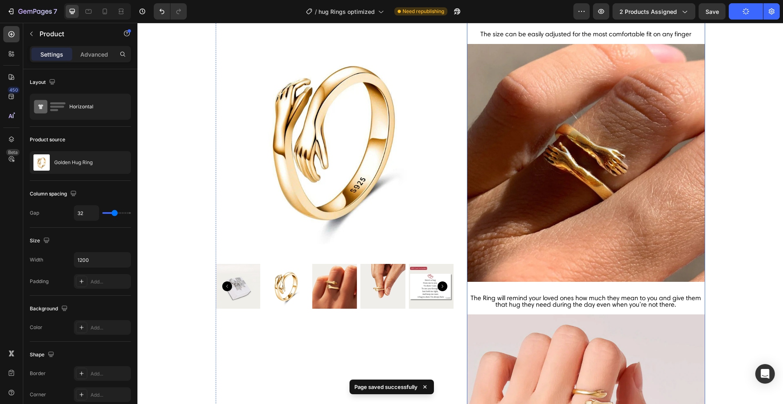
scroll to position [667, 0]
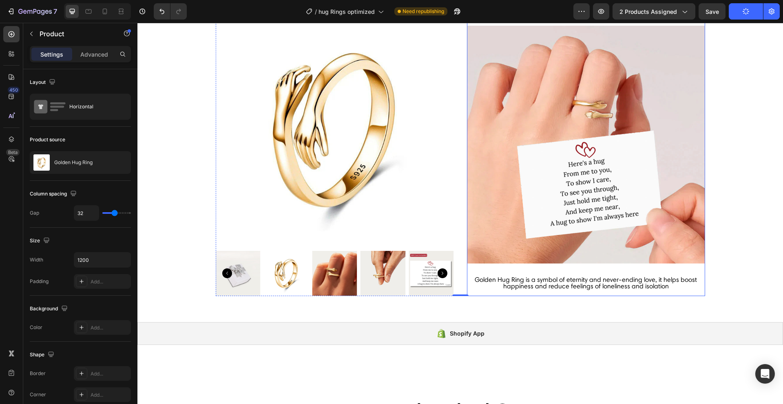
click at [504, 206] on img at bounding box center [586, 145] width 238 height 238
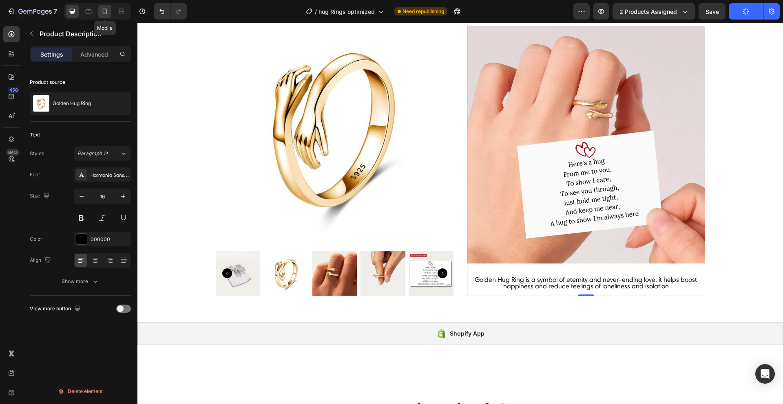
click at [107, 13] on icon at bounding box center [105, 11] width 8 height 8
type input "15"
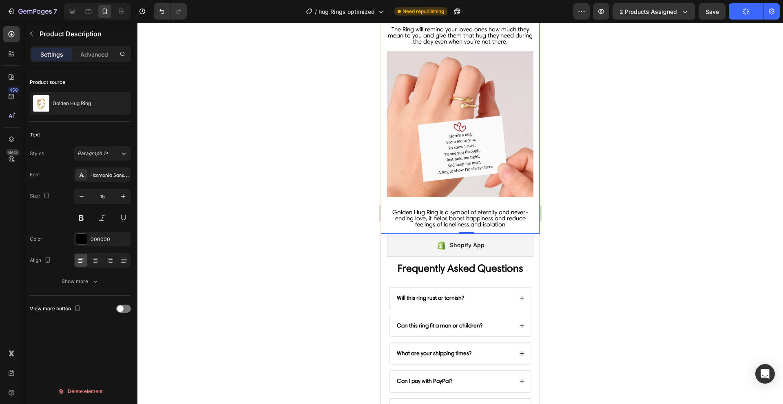
scroll to position [672, 0]
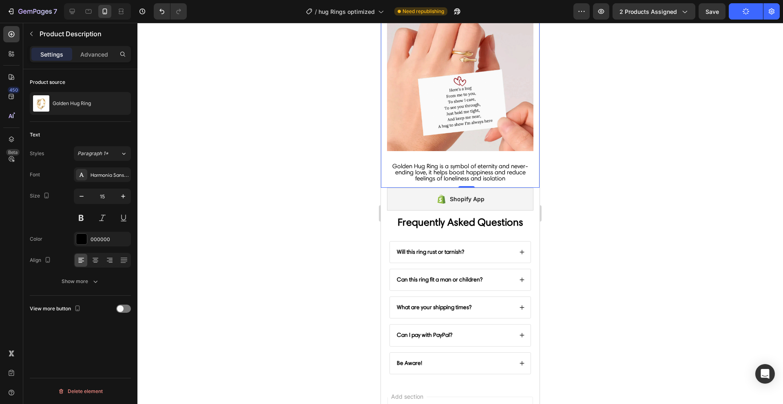
click at [95, 64] on div "Settings Advanced" at bounding box center [80, 57] width 114 height 23
click at [95, 62] on div "Settings Advanced" at bounding box center [80, 54] width 101 height 16
drag, startPoint x: 95, startPoint y: 55, endPoint x: 91, endPoint y: 68, distance: 14.1
click at [95, 55] on p "Advanced" at bounding box center [94, 54] width 28 height 9
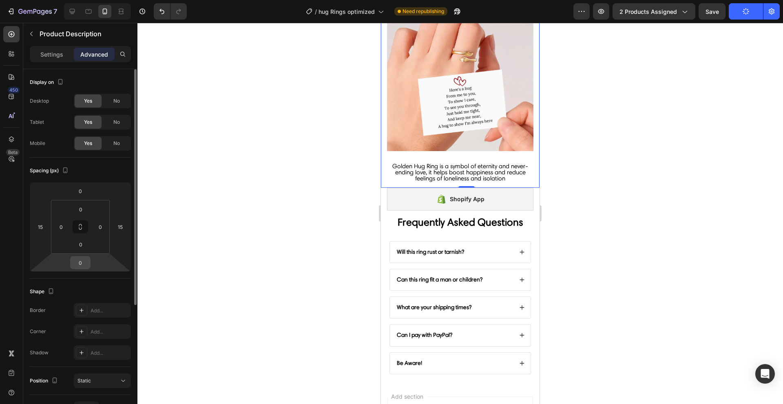
click at [77, 264] on input "0" at bounding box center [80, 263] width 16 height 12
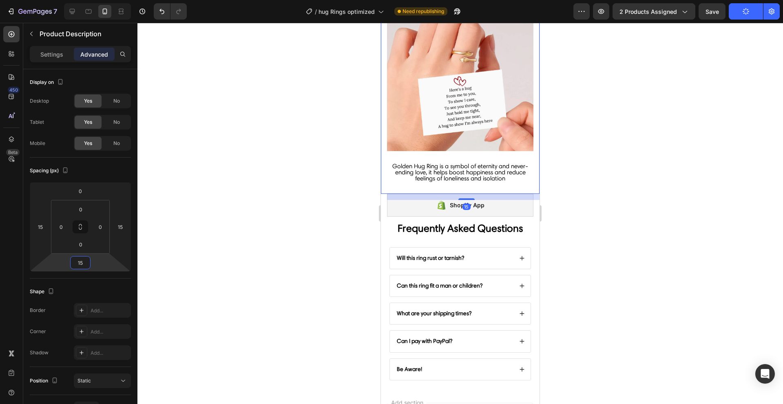
type input "15"
click at [349, 301] on div at bounding box center [459, 214] width 645 height 382
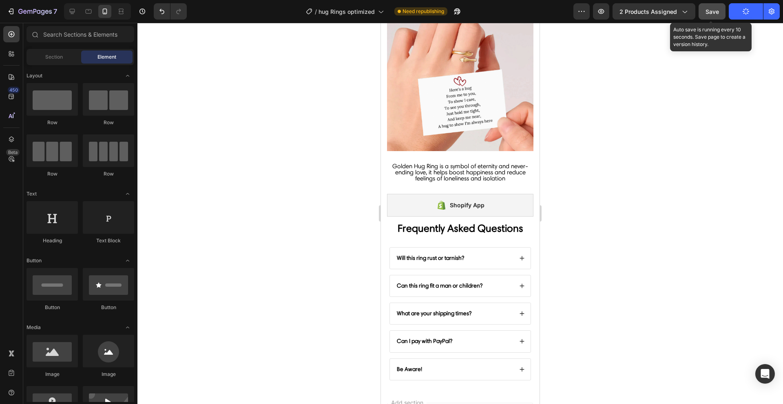
click at [712, 18] on button "Save" at bounding box center [711, 11] width 27 height 16
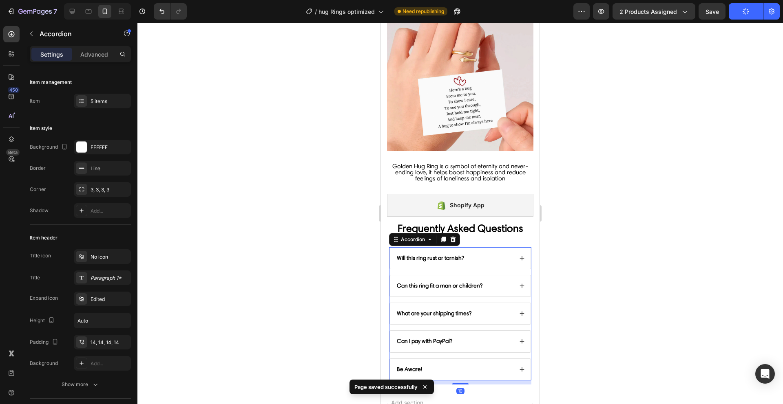
click at [484, 253] on div "Will this ring rust or tarnish?" at bounding box center [460, 258] width 141 height 21
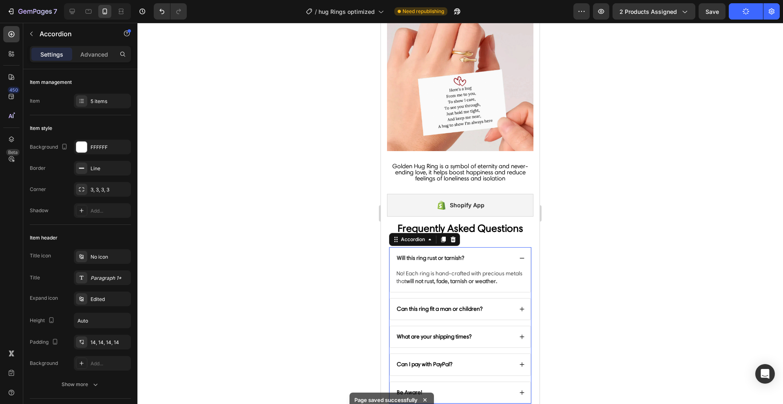
click at [513, 312] on div "Can this ring fit a man or children?" at bounding box center [460, 309] width 141 height 21
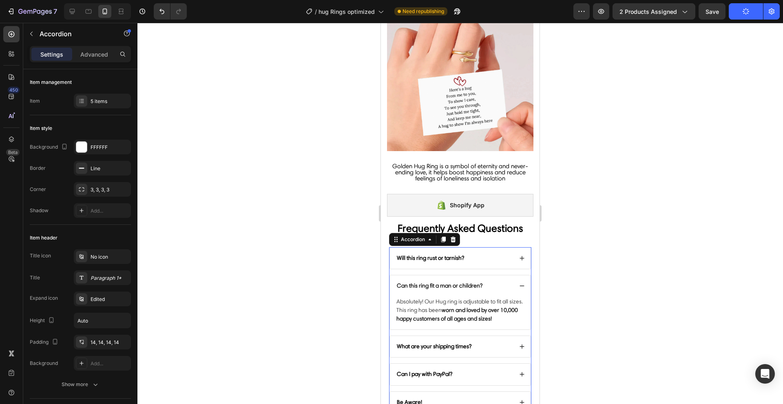
click at [503, 281] on div "Can this ring fit a man or children?" at bounding box center [453, 286] width 117 height 10
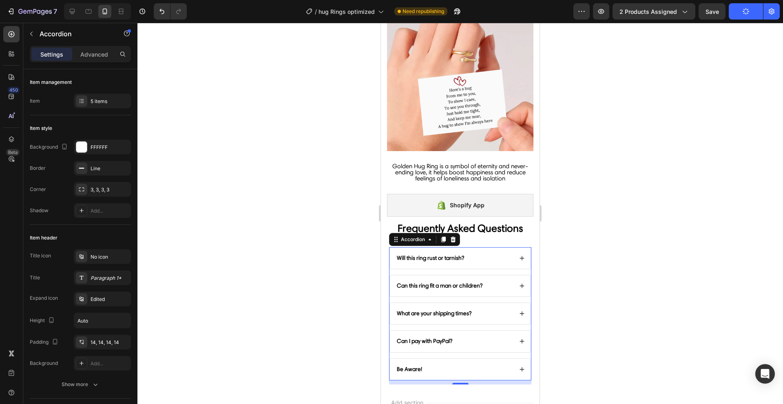
click at [503, 254] on div "Will this ring rust or tarnish?" at bounding box center [453, 259] width 117 height 10
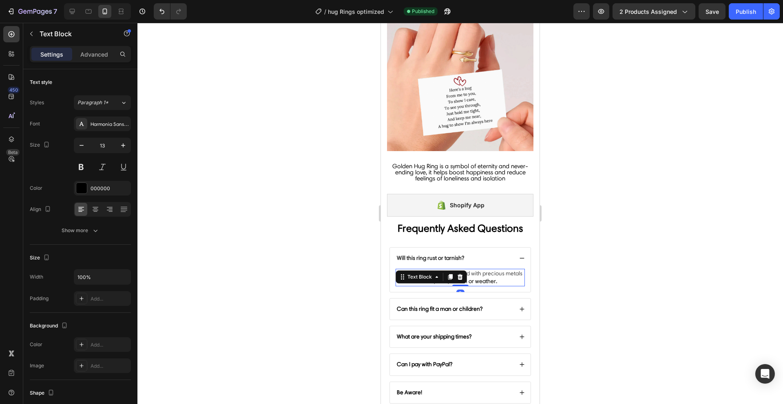
click at [495, 270] on span "No! Each ring is hand-crafted with precious metals that will not rust, fade, ta…" at bounding box center [459, 277] width 126 height 15
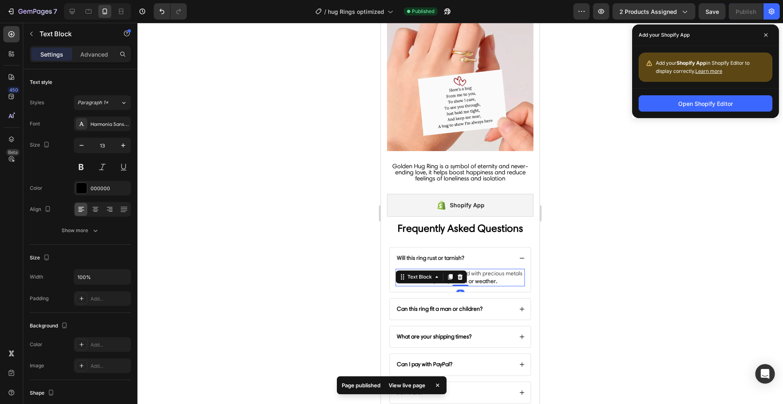
click at [442, 281] on p "No! Each ring is hand-crafted with precious metals that will not rust, fade, ta…" at bounding box center [460, 278] width 128 height 16
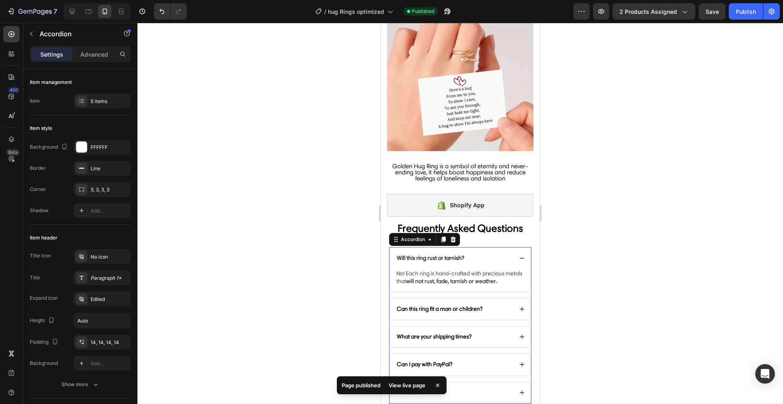
click at [511, 307] on div "Can this ring fit a man or children?" at bounding box center [460, 309] width 141 height 21
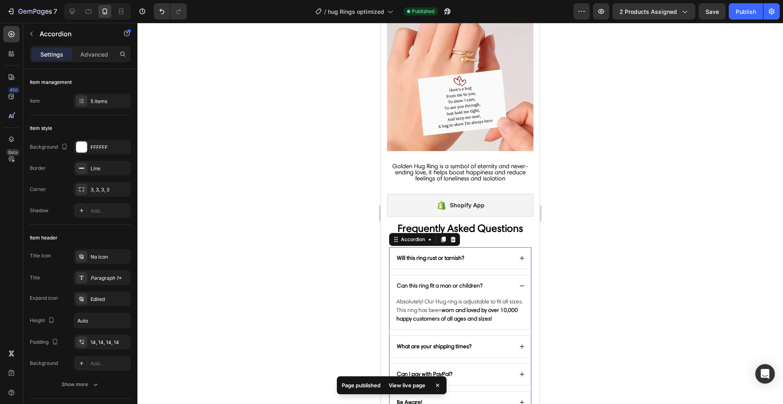
click at [361, 303] on div at bounding box center [459, 214] width 645 height 382
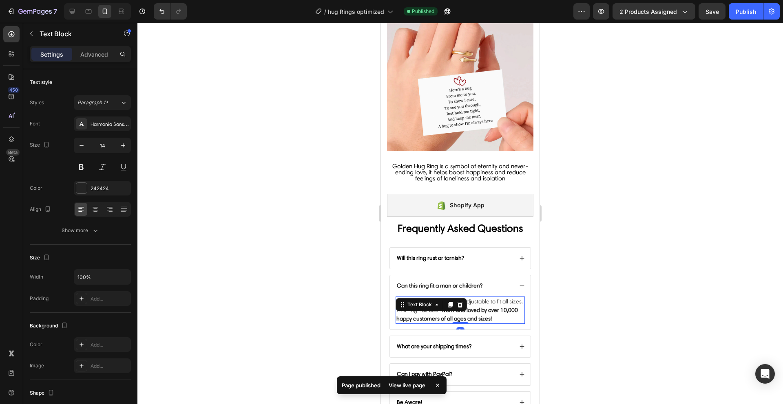
click at [481, 302] on p "Absolutely! Our Hug ring is adjustable to fit all sizes. This ring has been wor…" at bounding box center [460, 311] width 128 height 26
click at [500, 307] on strong "worn and loved by over 10,000 happy customers of all ages and sizes!" at bounding box center [456, 314] width 121 height 15
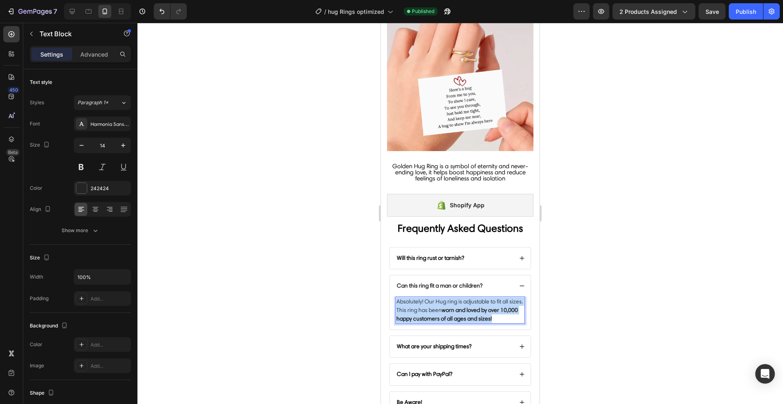
drag, startPoint x: 518, startPoint y: 308, endPoint x: 760, endPoint y: 311, distance: 241.8
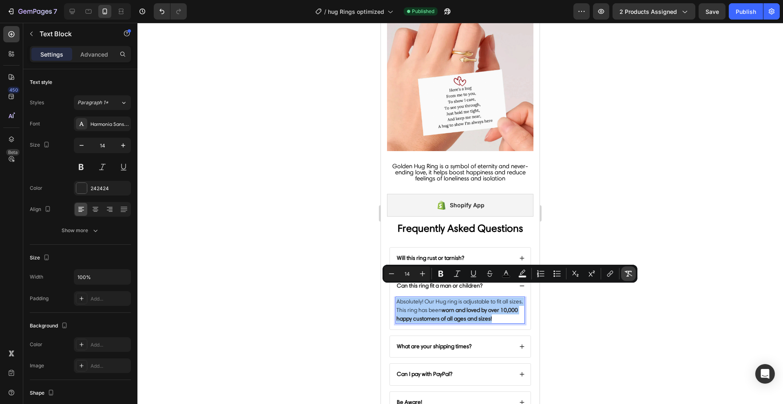
click at [631, 275] on icon "Editor contextual toolbar" at bounding box center [628, 274] width 8 height 8
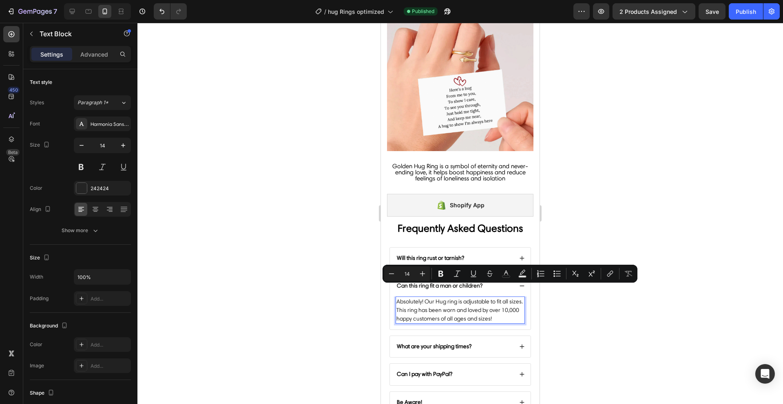
click at [462, 300] on p "Absolutely! Our Hug ring is adjustable to fit all sizes. This ring has been wor…" at bounding box center [460, 311] width 128 height 26
click at [618, 237] on div at bounding box center [459, 214] width 645 height 382
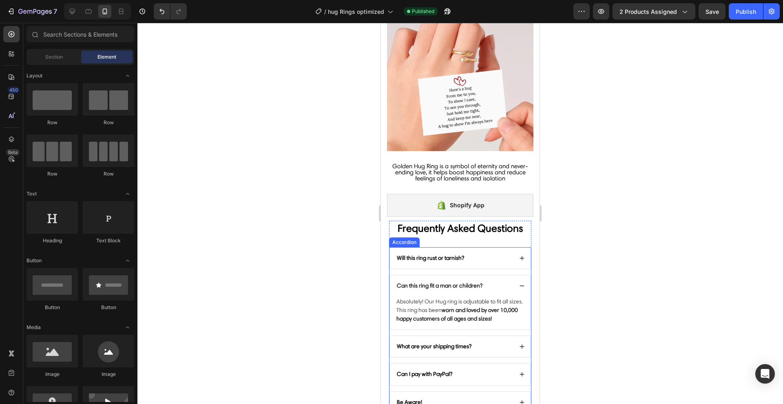
click at [479, 342] on div "What are your shipping times?" at bounding box center [453, 347] width 117 height 10
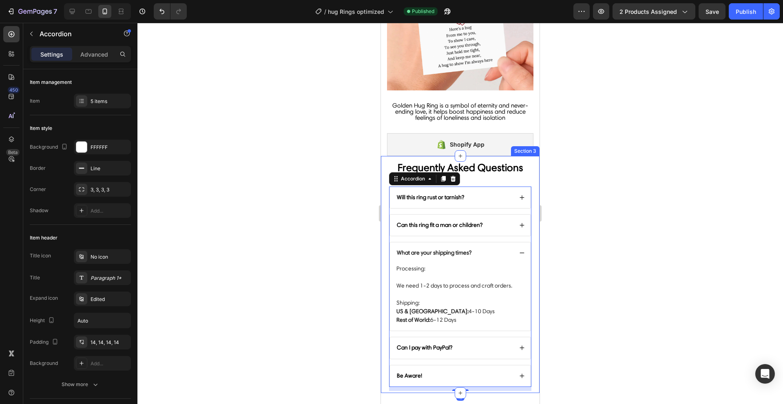
scroll to position [847, 0]
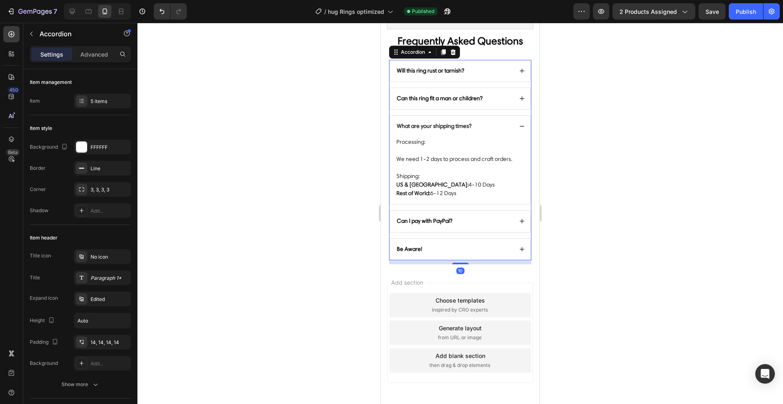
click at [466, 221] on div "Can I pay with PayPal?" at bounding box center [453, 221] width 117 height 10
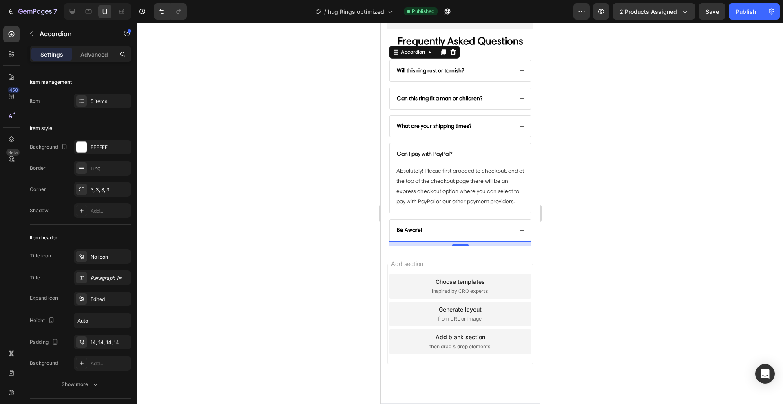
click at [463, 233] on div "Be Aware!" at bounding box center [460, 230] width 141 height 21
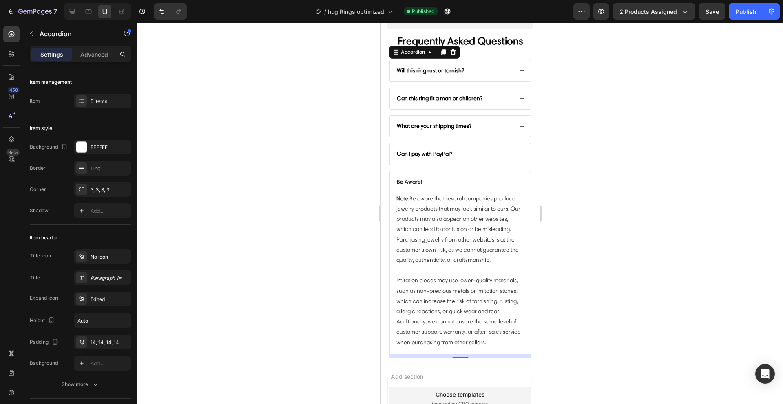
click at [455, 173] on div "Be Aware!" at bounding box center [460, 182] width 141 height 21
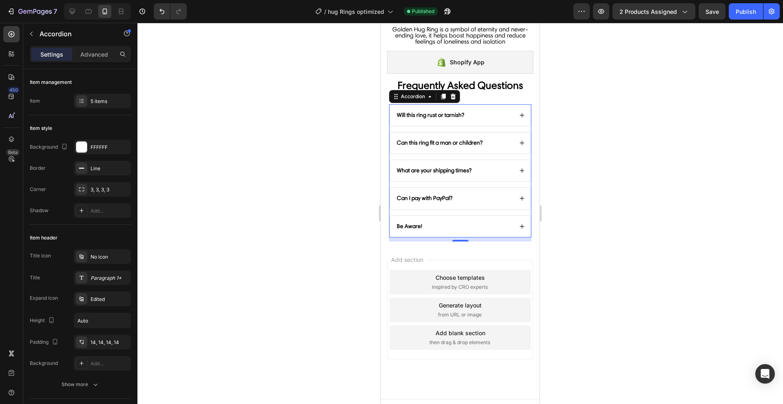
click at [458, 194] on div "Can I pay with PayPal?" at bounding box center [453, 199] width 117 height 10
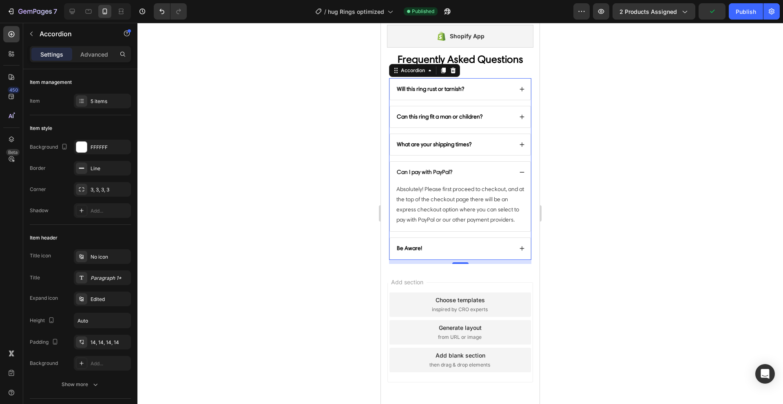
scroll to position [829, 0]
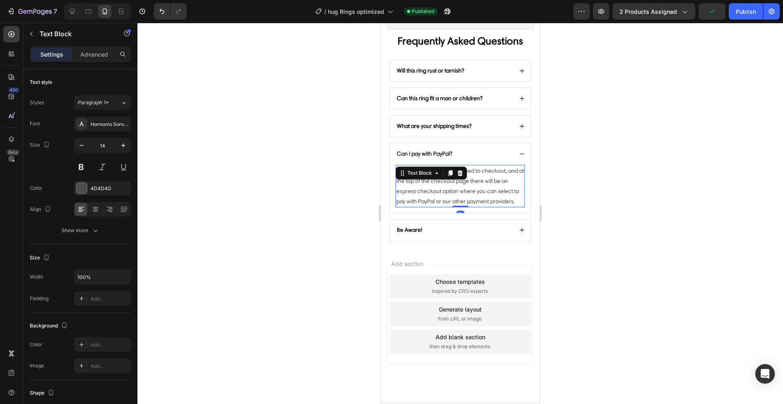
click at [454, 187] on p "Absolutely! Please first proceed to checkout, and at the top of the checkout pa…" at bounding box center [460, 186] width 128 height 41
click at [442, 207] on p "Absolutely! Please first proceed to checkout, and at the top of the checkout pa…" at bounding box center [460, 186] width 128 height 41
click at [328, 198] on div at bounding box center [459, 214] width 645 height 382
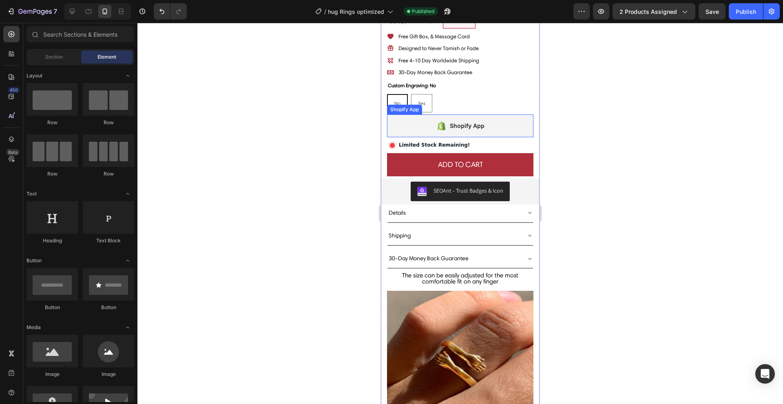
scroll to position [0, 0]
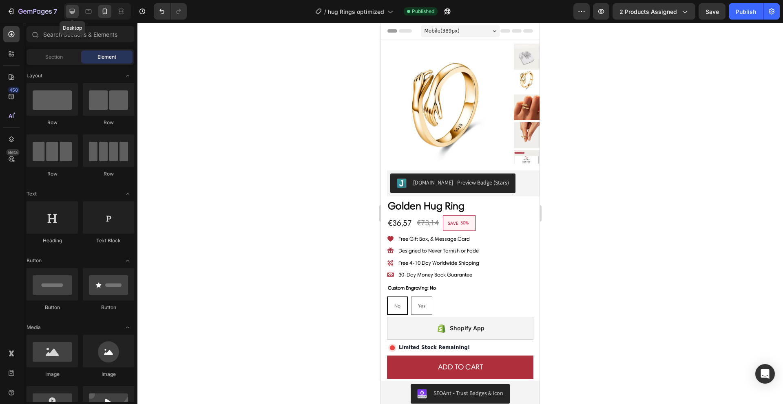
click at [74, 10] on icon at bounding box center [72, 11] width 5 height 5
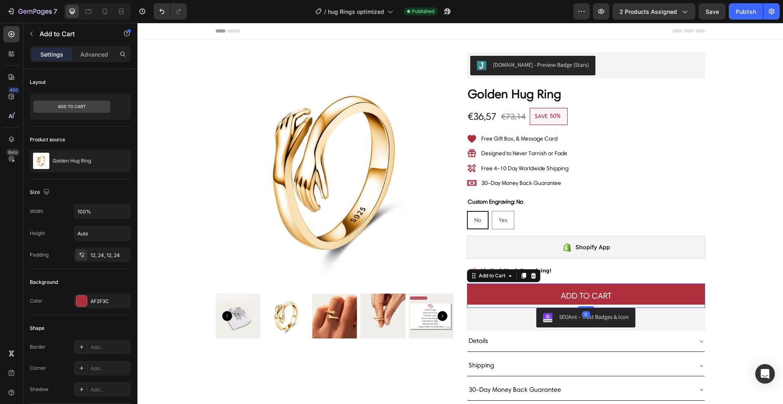
click at [648, 301] on button "Add to cart" at bounding box center [586, 296] width 238 height 24
click at [639, 311] on div "SEOAnt ‑ Trust Badges & Icon" at bounding box center [586, 318] width 232 height 20
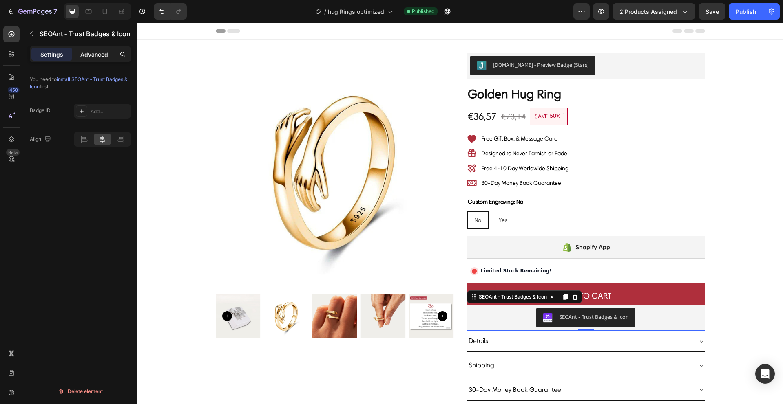
click at [110, 56] on div "Advanced" at bounding box center [94, 54] width 41 height 13
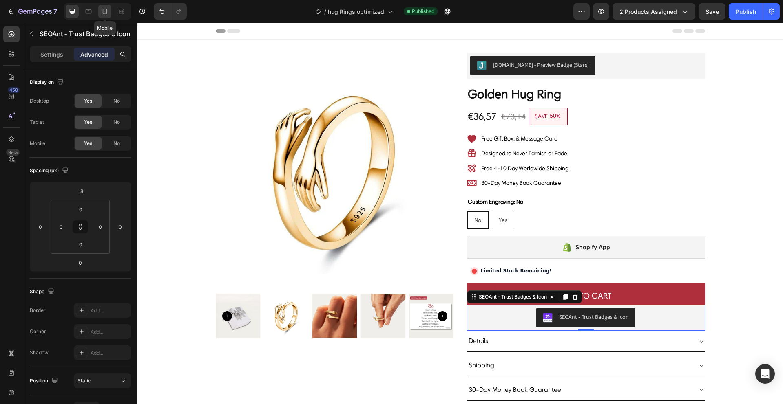
click at [102, 11] on icon at bounding box center [105, 11] width 8 height 8
type input "0"
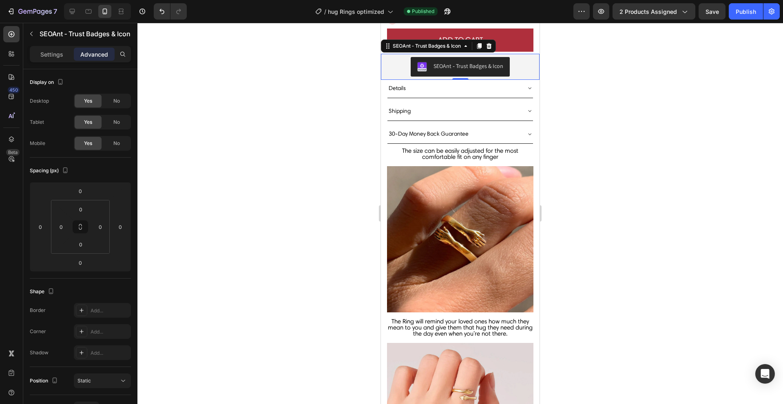
scroll to position [320, 0]
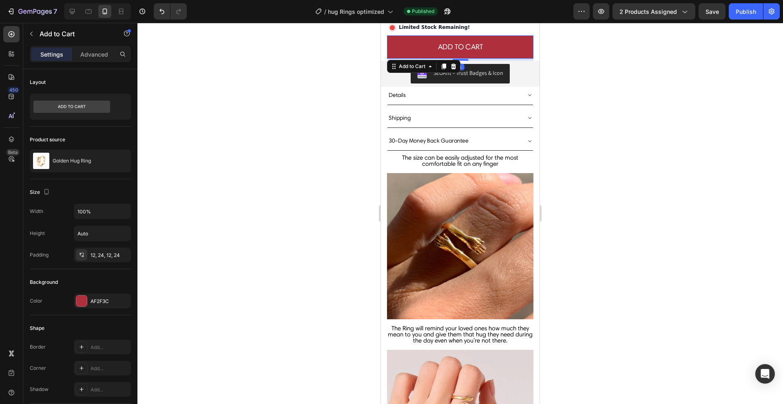
click at [522, 52] on button "Add to cart" at bounding box center [460, 46] width 146 height 23
click at [98, 60] on div "Advanced" at bounding box center [94, 54] width 41 height 13
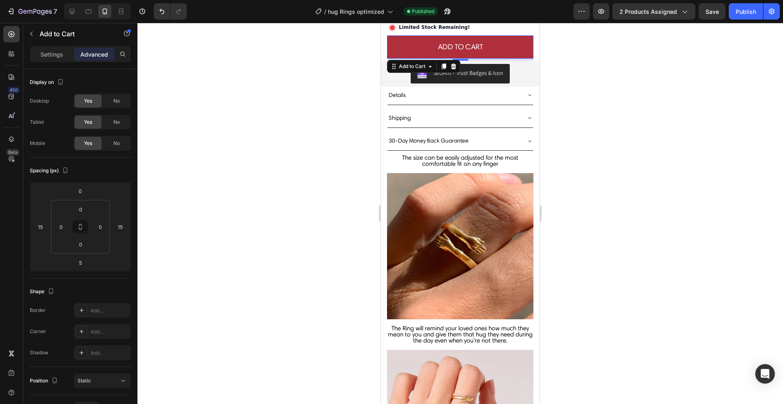
click at [192, 272] on div at bounding box center [459, 214] width 645 height 382
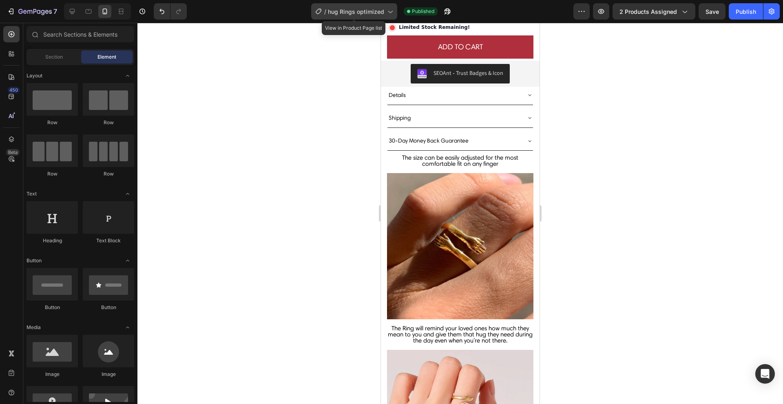
click at [331, 7] on div "/ hug Rings optimized" at bounding box center [354, 11] width 86 height 16
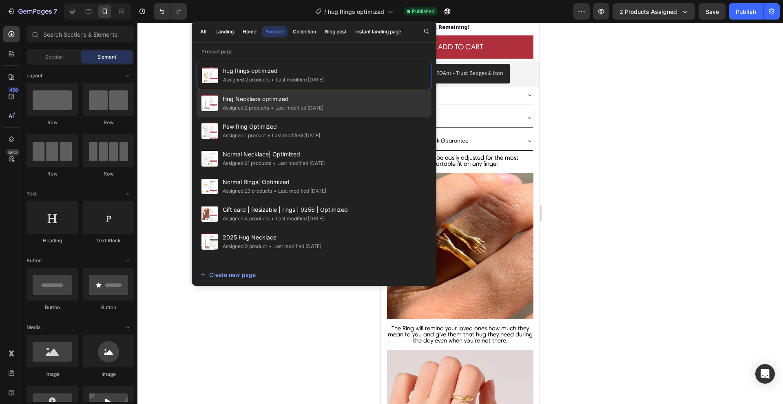
click at [243, 109] on div "Assigned 2 products" at bounding box center [246, 108] width 46 height 8
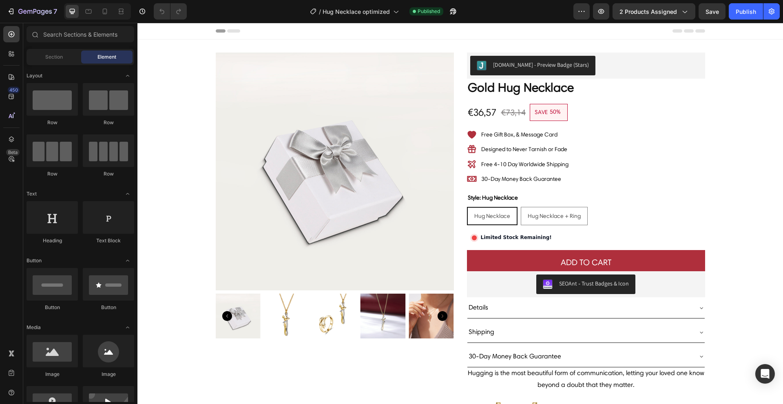
click at [104, 18] on div at bounding box center [97, 11] width 67 height 16
click at [104, 16] on div at bounding box center [104, 11] width 13 height 13
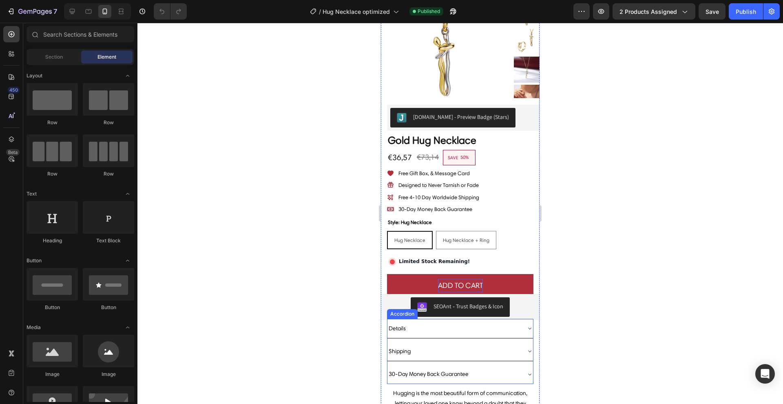
scroll to position [79, 0]
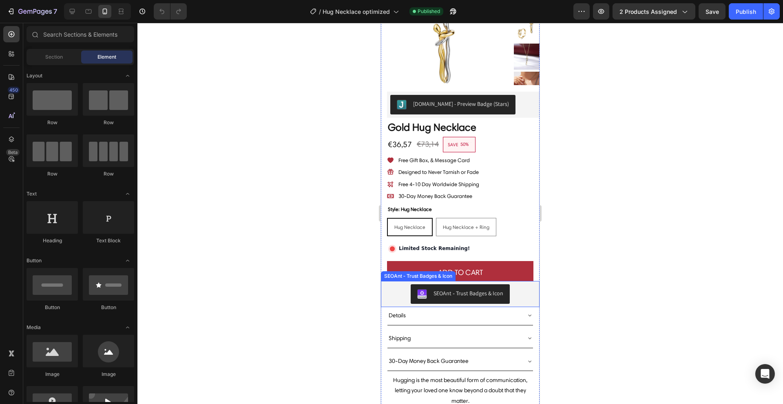
click at [484, 291] on div "SEOAnt ‑ Trust Badges & Icon" at bounding box center [468, 293] width 70 height 9
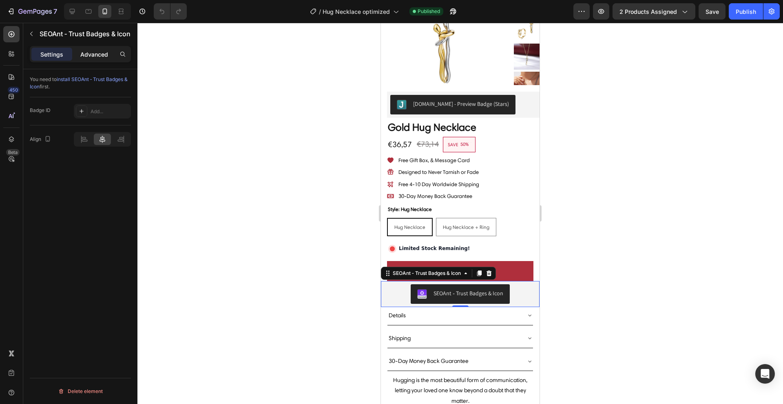
click at [98, 53] on p "Advanced" at bounding box center [94, 54] width 28 height 9
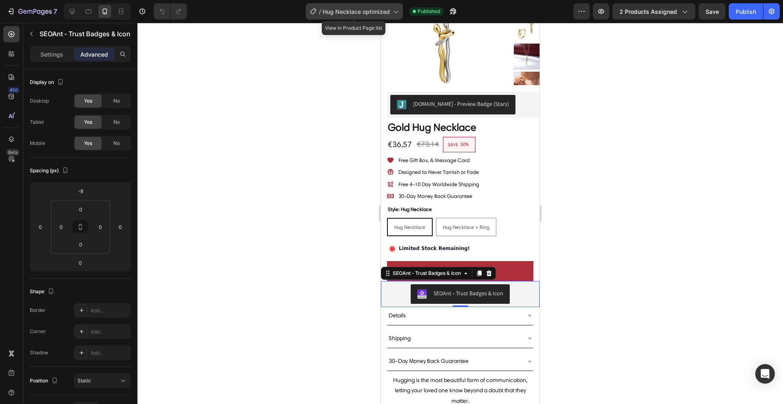
click at [362, 16] on div "/ Hug Necklace optimized" at bounding box center [354, 11] width 97 height 16
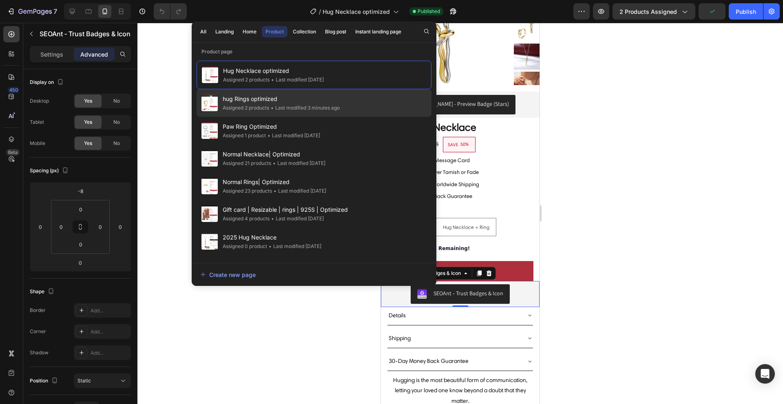
click at [238, 102] on span "hug Rings optimized" at bounding box center [281, 99] width 117 height 10
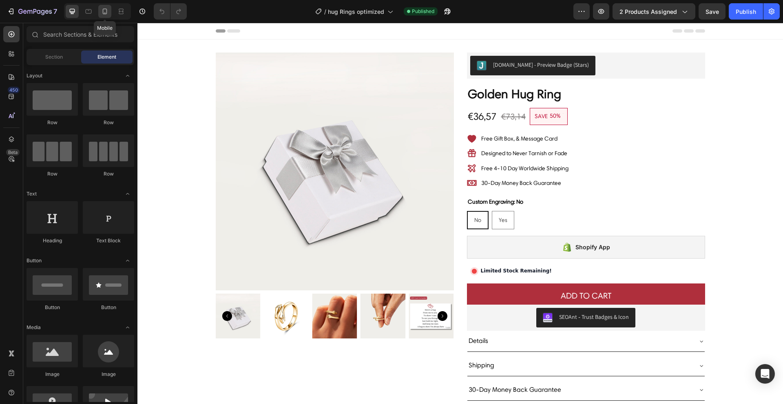
click at [103, 15] on icon at bounding box center [105, 11] width 8 height 8
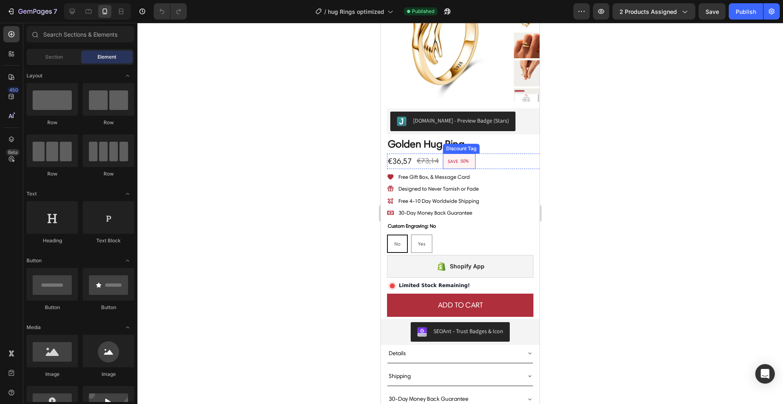
scroll to position [76, 0]
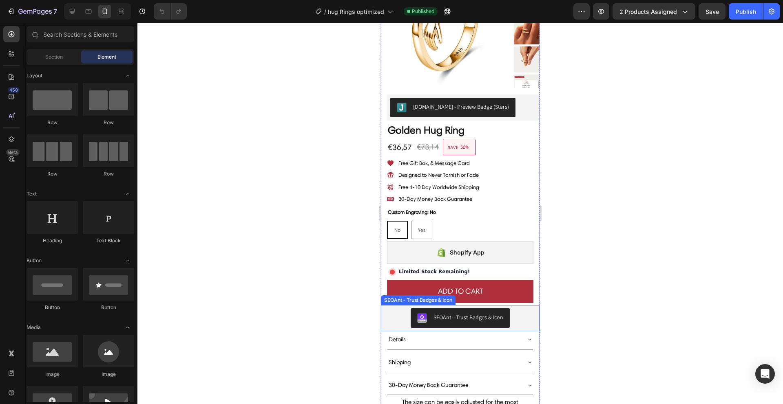
click at [452, 318] on div "SEOAnt ‑ Trust Badges & Icon" at bounding box center [468, 318] width 70 height 9
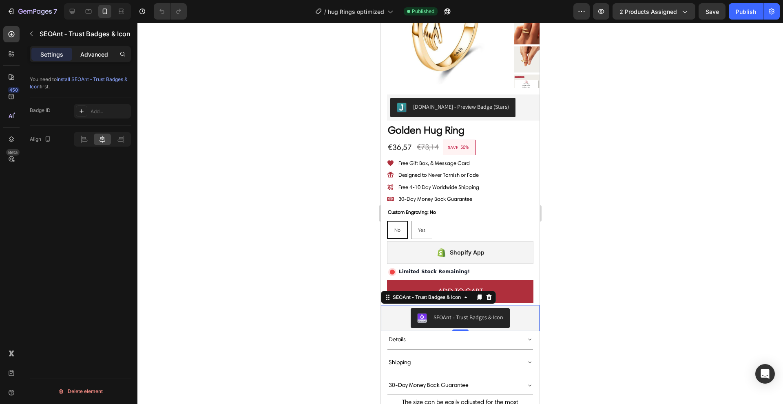
click at [78, 53] on div "Advanced" at bounding box center [94, 54] width 41 height 13
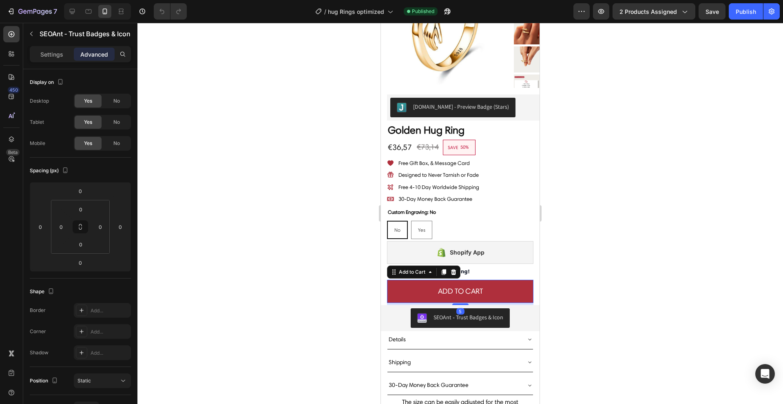
click at [499, 283] on button "Add to cart" at bounding box center [460, 291] width 146 height 23
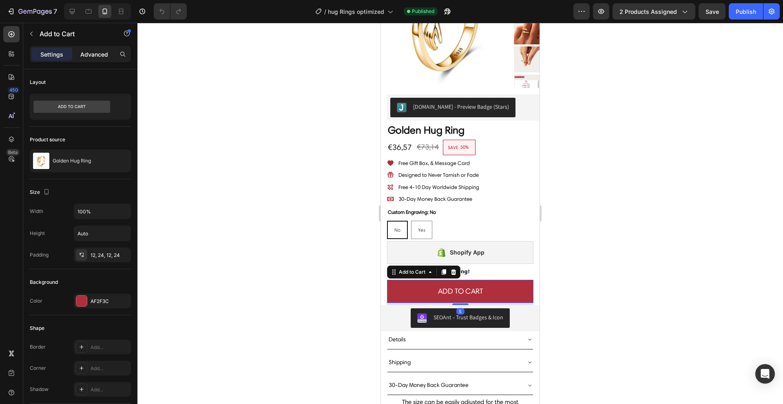
click at [89, 54] on p "Advanced" at bounding box center [94, 54] width 28 height 9
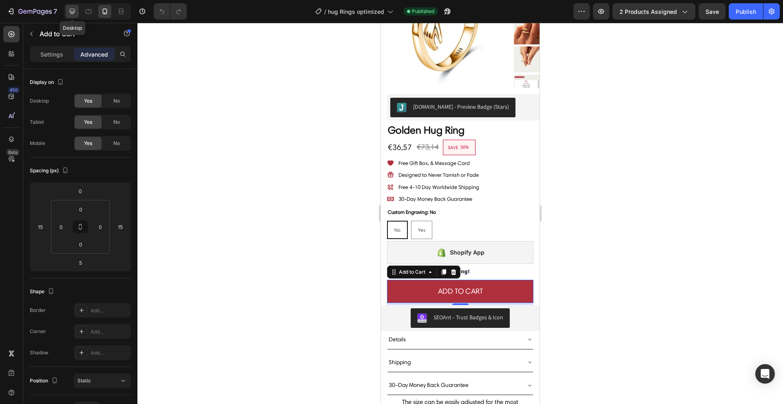
click at [76, 12] on div at bounding box center [72, 11] width 13 height 13
type input "0"
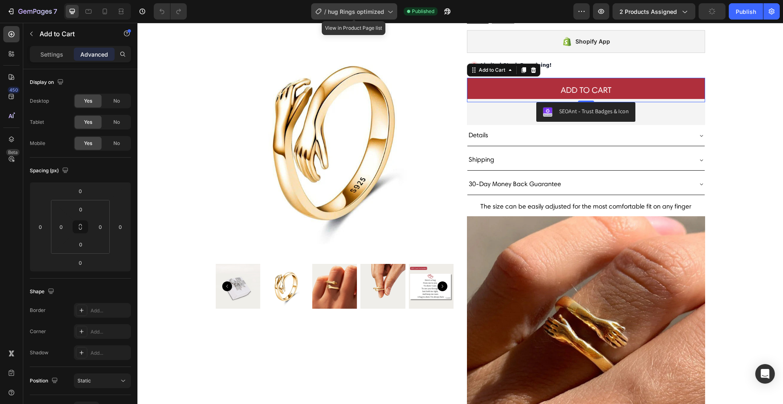
click at [340, 8] on span "hug Rings optimized" at bounding box center [356, 11] width 56 height 9
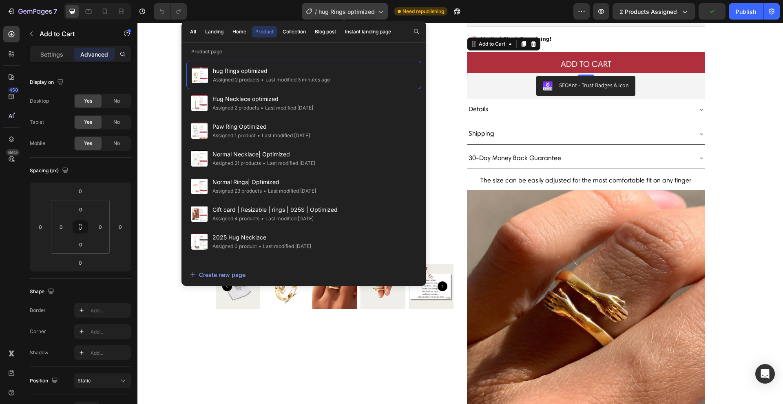
scroll to position [232, 0]
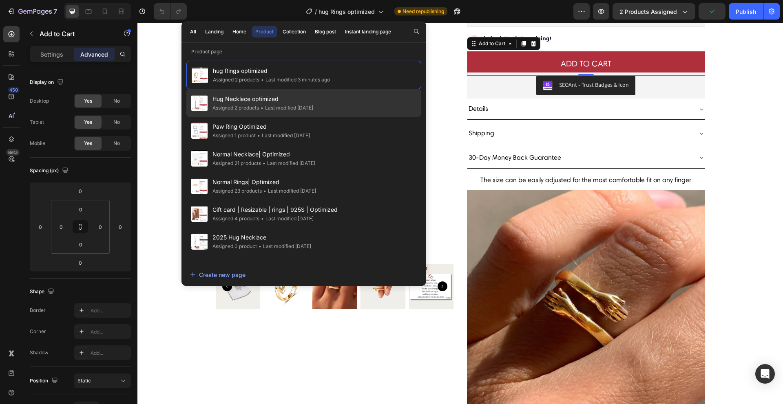
click at [259, 98] on span "Hug Necklace optimized" at bounding box center [262, 99] width 101 height 10
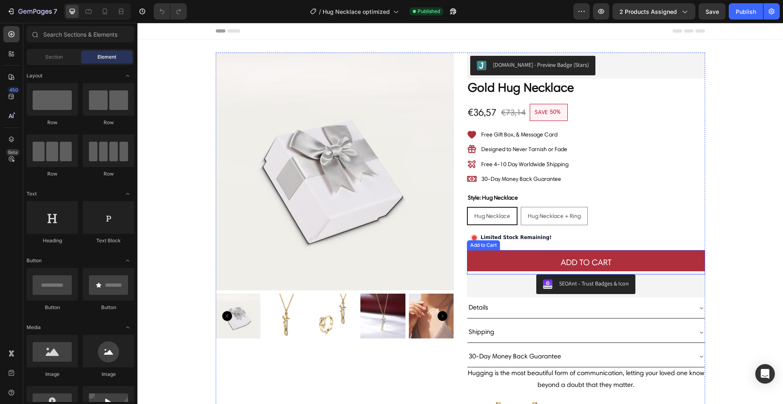
click at [618, 264] on button "Add to cart" at bounding box center [586, 262] width 238 height 24
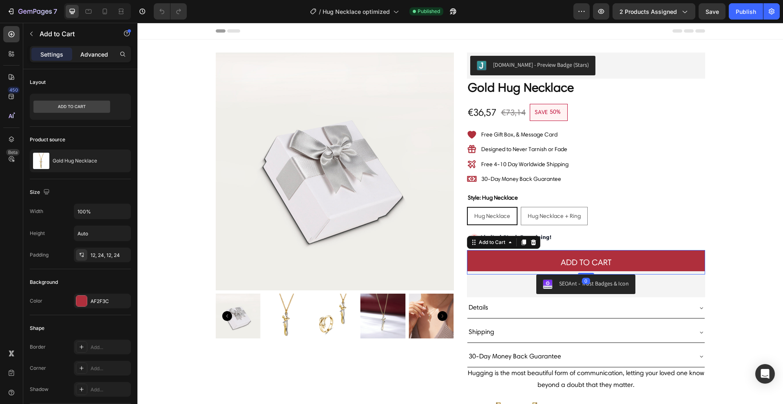
click at [87, 53] on p "Advanced" at bounding box center [94, 54] width 28 height 9
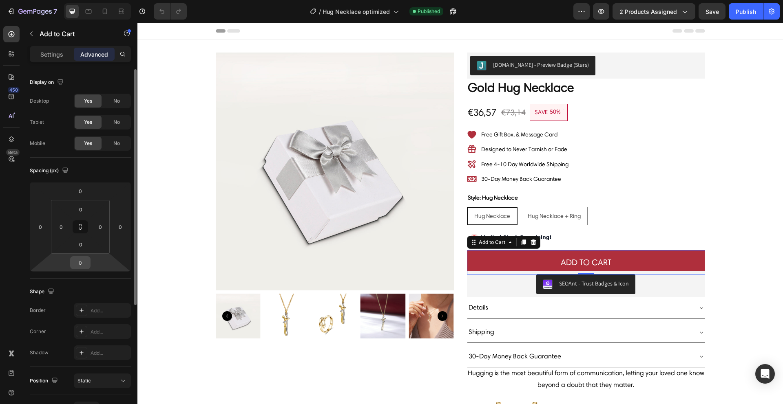
click at [82, 261] on input "0" at bounding box center [80, 263] width 16 height 12
type input "5"
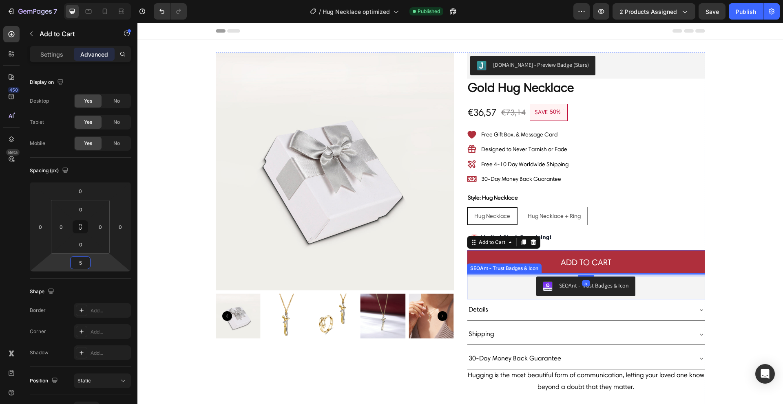
click at [536, 285] on button "SEOAnt ‑ Trust Badges & Icon" at bounding box center [585, 287] width 99 height 20
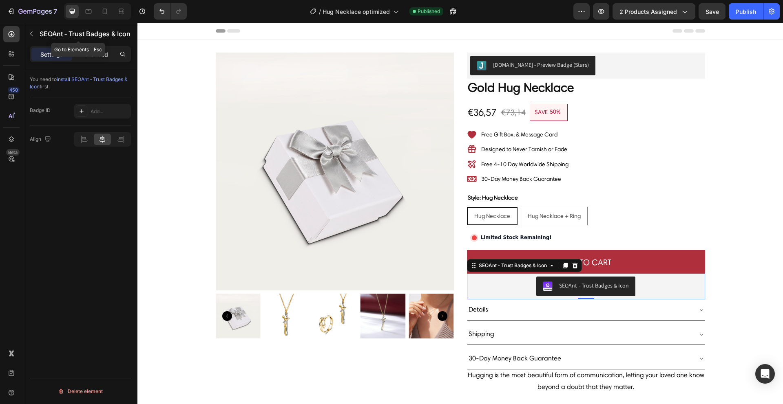
click at [82, 47] on div "Settings Advanced" at bounding box center [80, 54] width 101 height 16
click at [84, 51] on p "Advanced" at bounding box center [94, 54] width 28 height 9
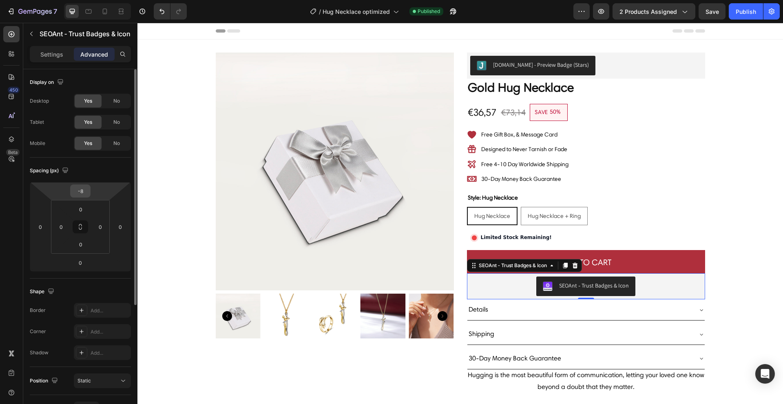
click at [87, 187] on input "-8" at bounding box center [80, 191] width 16 height 12
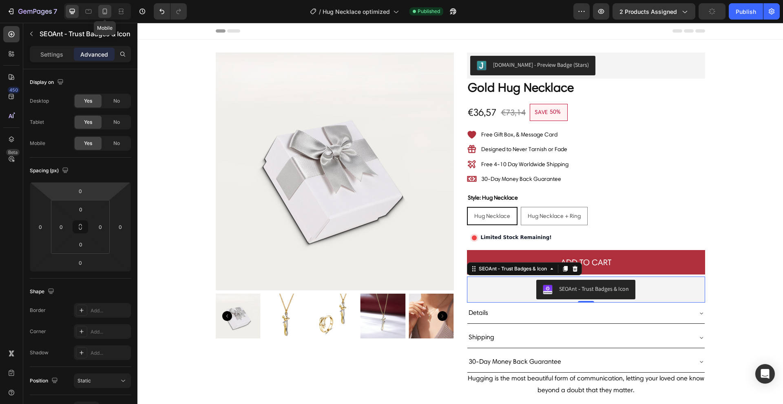
click at [102, 16] on div at bounding box center [104, 11] width 13 height 13
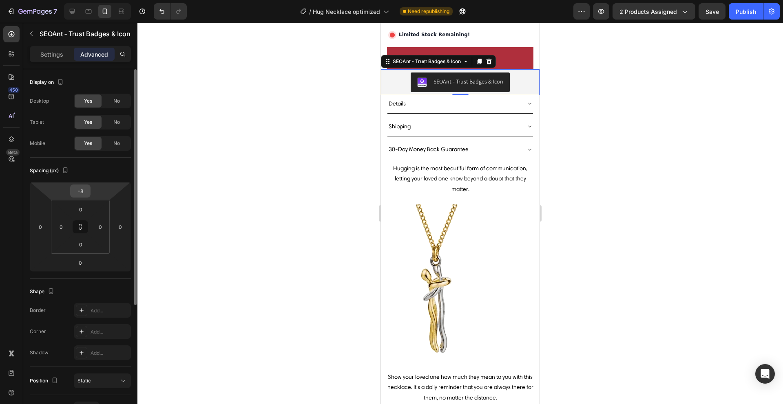
scroll to position [311, 0]
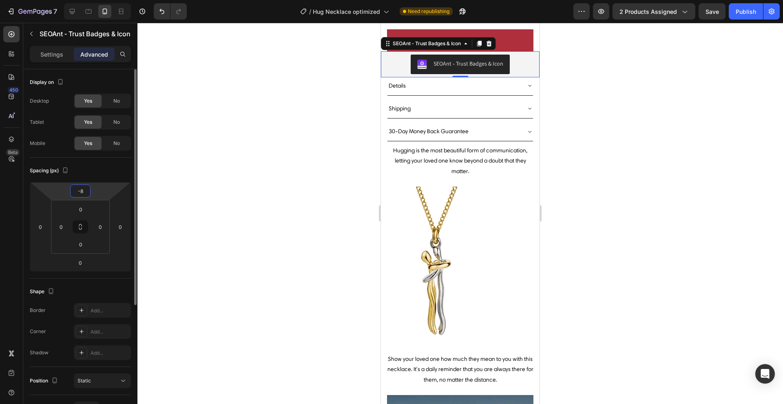
click at [88, 191] on input "-8" at bounding box center [80, 191] width 16 height 12
type input "0"
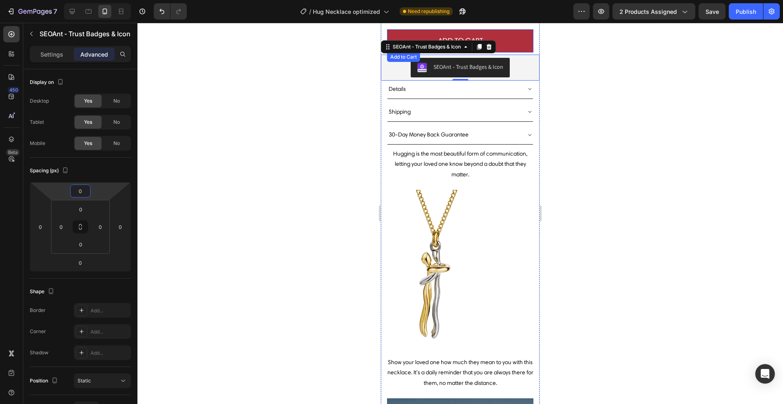
click at [517, 35] on button "Add to cart" at bounding box center [460, 40] width 146 height 23
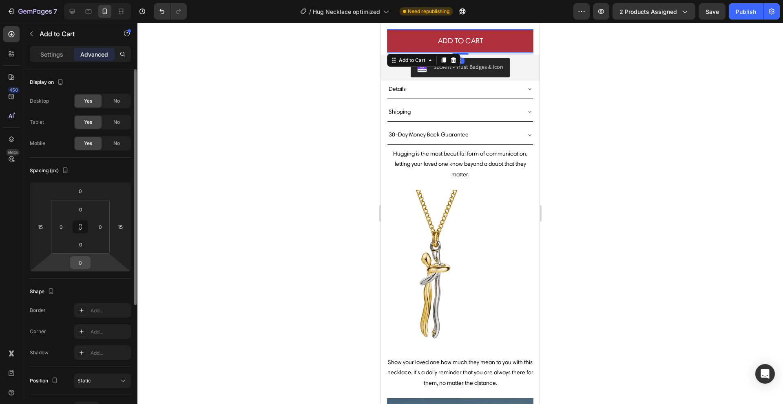
click at [80, 262] on input "0" at bounding box center [80, 263] width 16 height 12
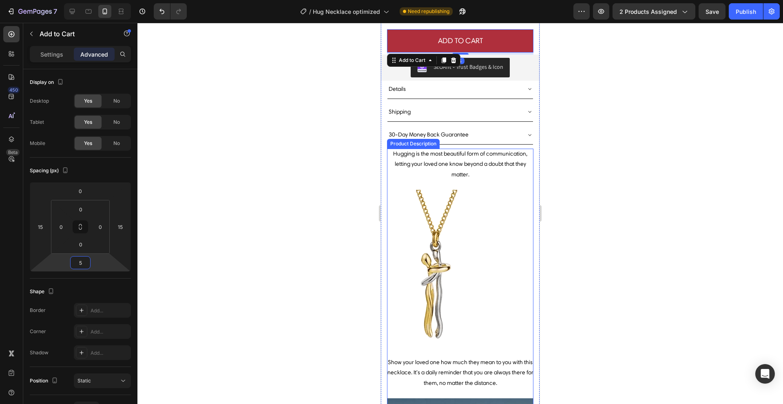
type input "5"
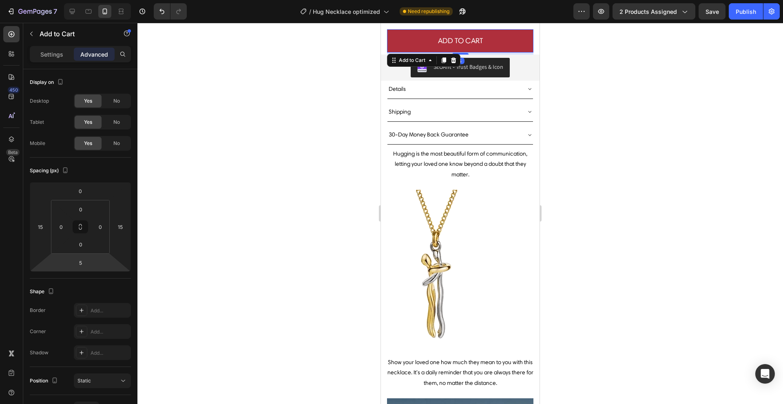
click at [636, 203] on div at bounding box center [459, 214] width 645 height 382
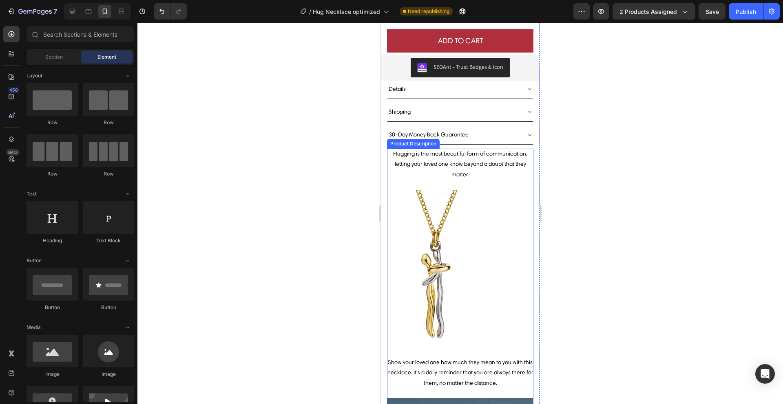
scroll to position [0, 0]
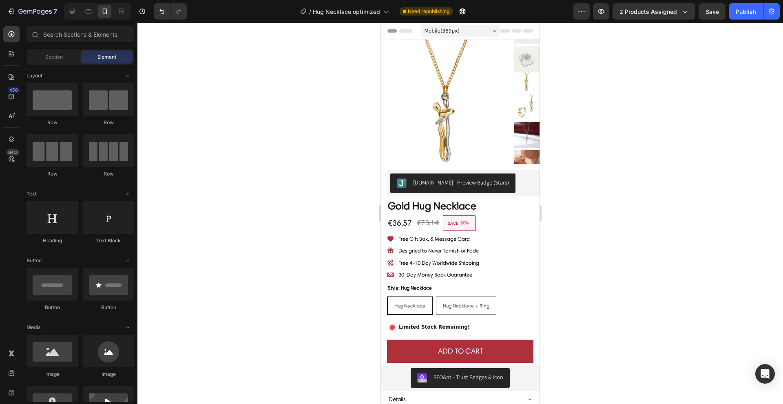
click at [725, 9] on div "Preview 2 products assigned Save Publish" at bounding box center [676, 11] width 206 height 16
click at [722, 9] on button "Save" at bounding box center [711, 11] width 27 height 16
click at [737, 11] on div "Publish" at bounding box center [745, 11] width 20 height 9
click at [18, 6] on button "7" at bounding box center [31, 11] width 57 height 16
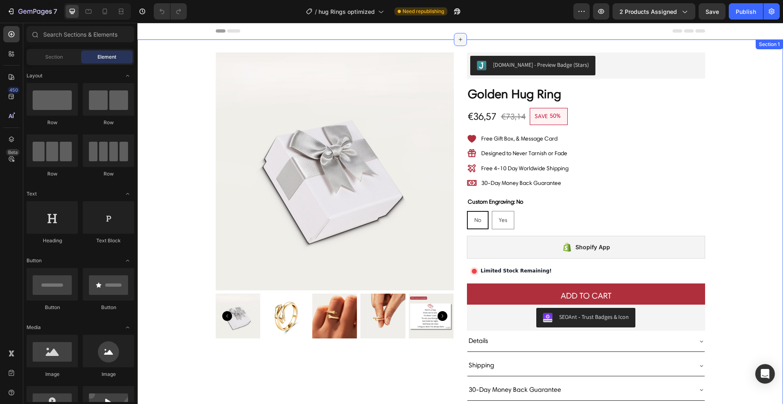
click at [457, 40] on icon at bounding box center [460, 39] width 7 height 7
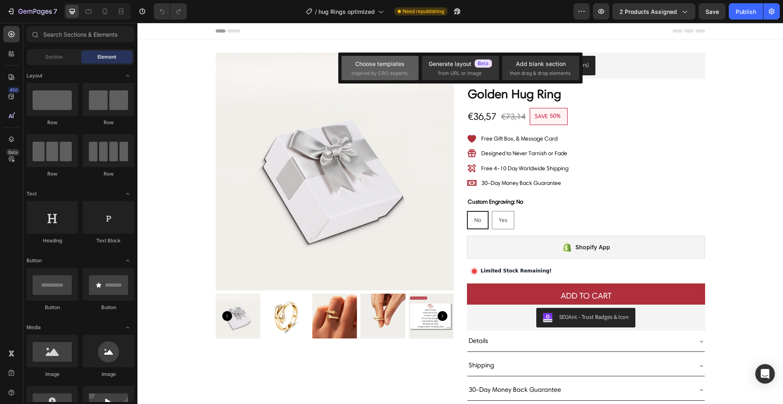
click at [422, 70] on div "Choose templates inspired by CRO experts" at bounding box center [460, 68] width 77 height 24
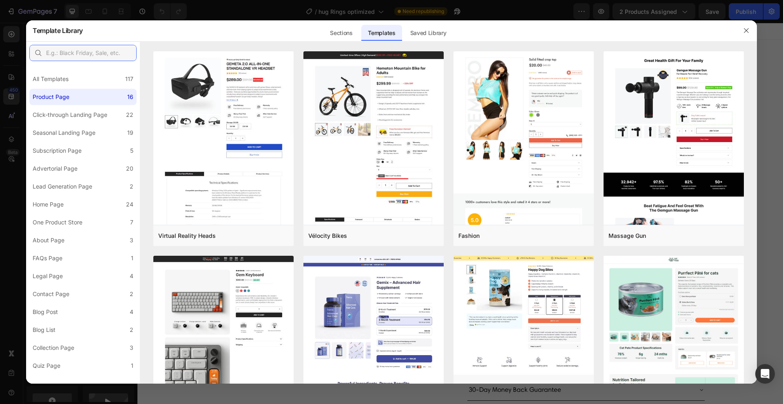
click at [102, 53] on input "text" at bounding box center [82, 53] width 107 height 16
type input "header"
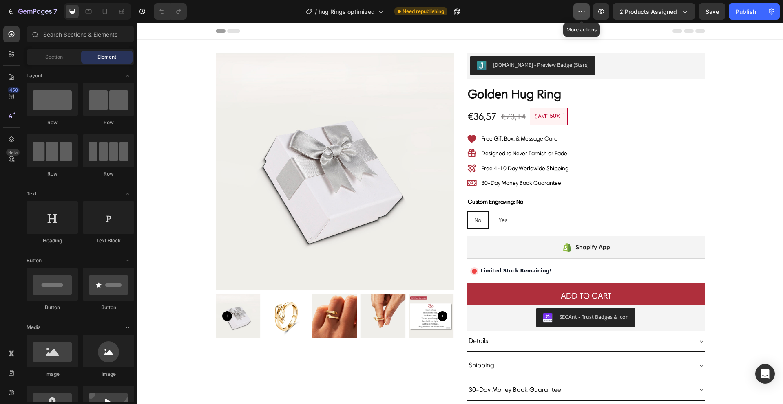
click at [584, 13] on icon "button" at bounding box center [581, 11] width 8 height 8
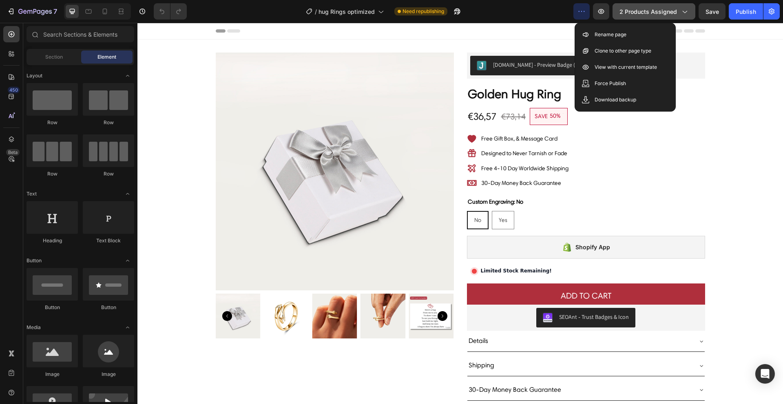
click at [640, 10] on span "2 products assigned" at bounding box center [647, 11] width 57 height 9
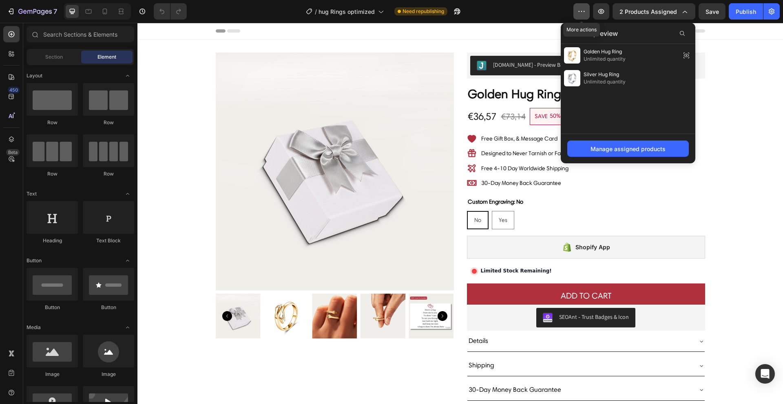
click at [583, 9] on icon "button" at bounding box center [581, 11] width 8 height 8
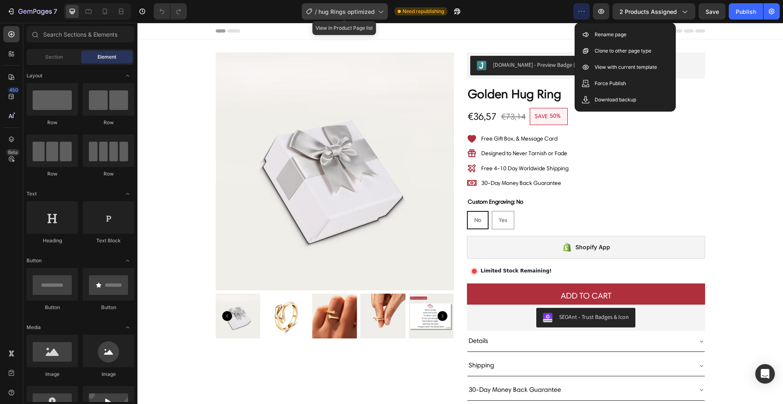
click at [327, 4] on div "/ hug Rings optimized" at bounding box center [345, 11] width 86 height 16
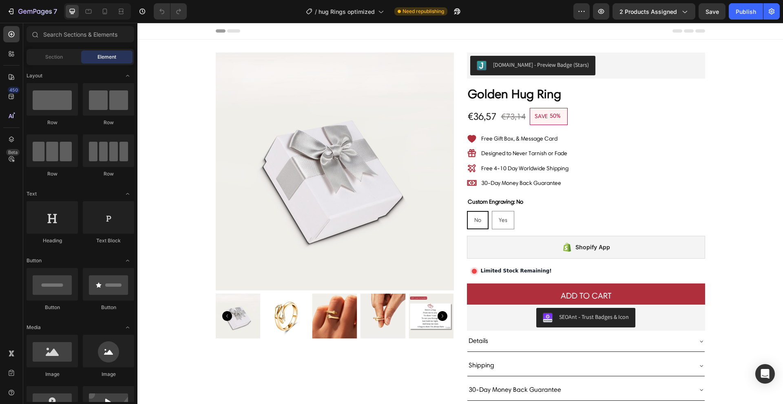
click at [203, 7] on div "/ hug Rings optimized Need republishing" at bounding box center [383, 11] width 380 height 16
click at [768, 13] on icon "button" at bounding box center [771, 11] width 8 height 8
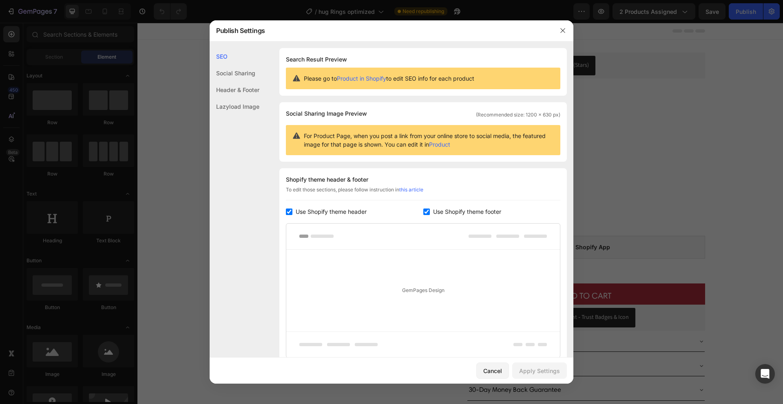
click at [246, 98] on div "Header & Footer" at bounding box center [235, 106] width 50 height 17
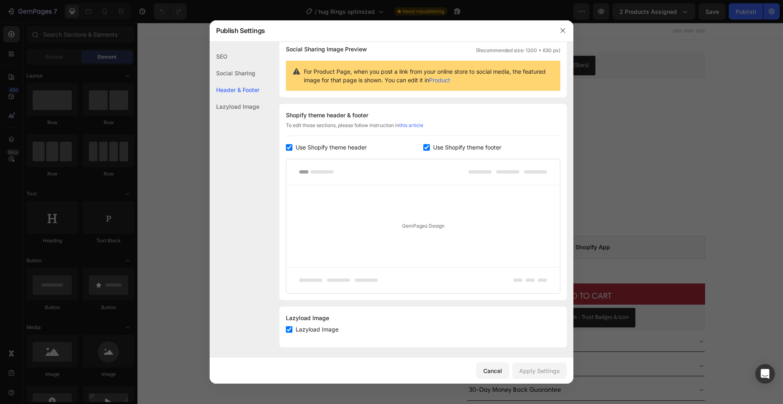
scroll to position [67, 0]
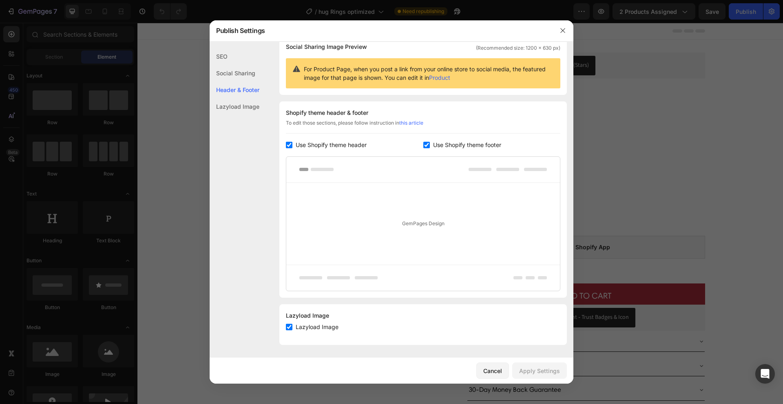
drag, startPoint x: 307, startPoint y: 133, endPoint x: 300, endPoint y: 141, distance: 10.1
click at [305, 136] on div "Shopify theme header & footer To edit those sections, please follow instruction…" at bounding box center [422, 200] width 287 height 197
click at [296, 144] on span "Use Shopify theme header" at bounding box center [331, 145] width 71 height 10
checkbox input "false"
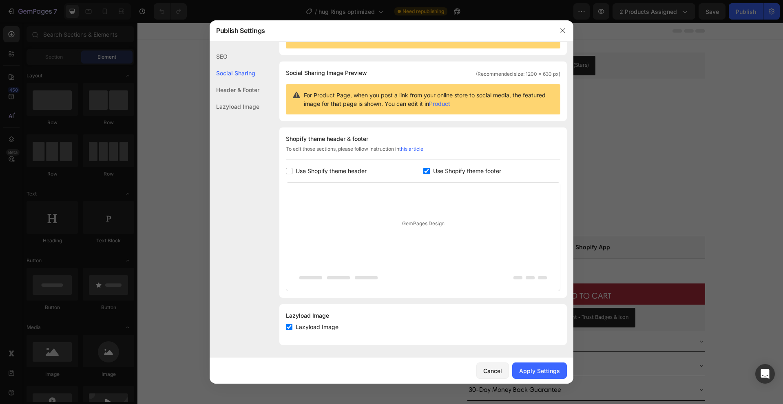
click at [425, 168] on input "checkbox" at bounding box center [426, 171] width 7 height 7
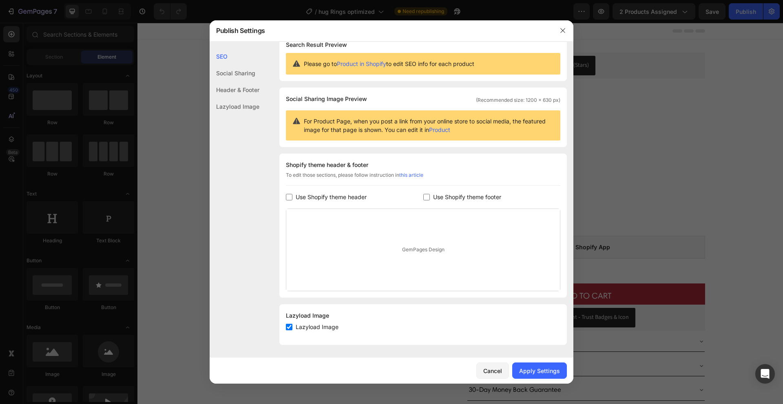
click at [426, 194] on input "checkbox" at bounding box center [426, 197] width 7 height 7
checkbox input "true"
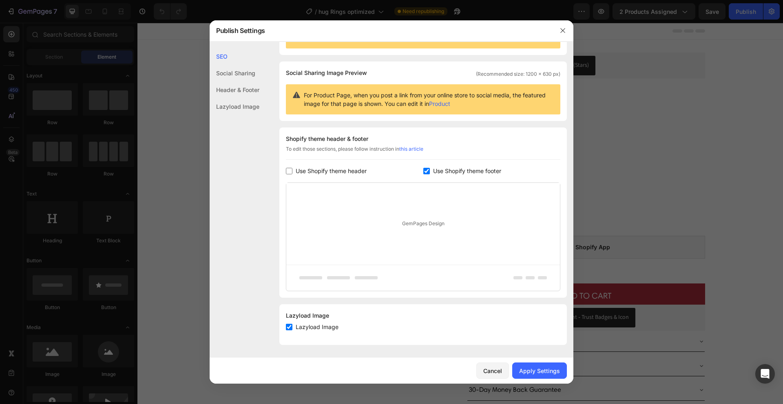
drag, startPoint x: 294, startPoint y: 164, endPoint x: 283, endPoint y: 168, distance: 11.5
click at [294, 164] on div "Shopify theme header & footer To edit those sections, please follow instruction…" at bounding box center [422, 213] width 287 height 170
click at [283, 169] on div "Shopify theme header & footer To edit those sections, please follow instruction…" at bounding box center [422, 213] width 287 height 170
click at [287, 170] on input "checkbox" at bounding box center [289, 171] width 7 height 7
checkbox input "true"
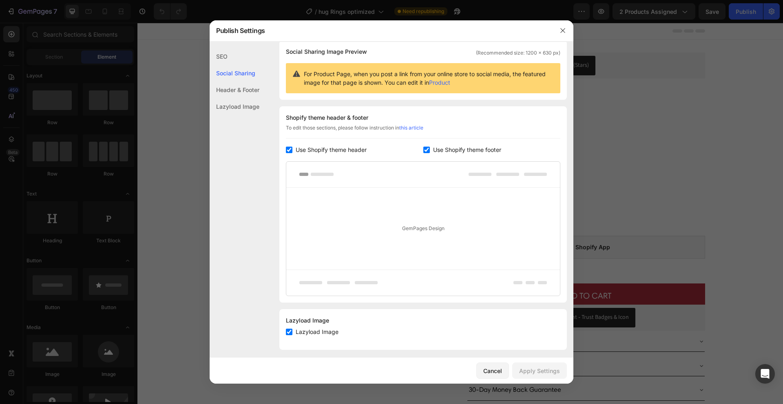
scroll to position [67, 0]
